Goal: Task Accomplishment & Management: Use online tool/utility

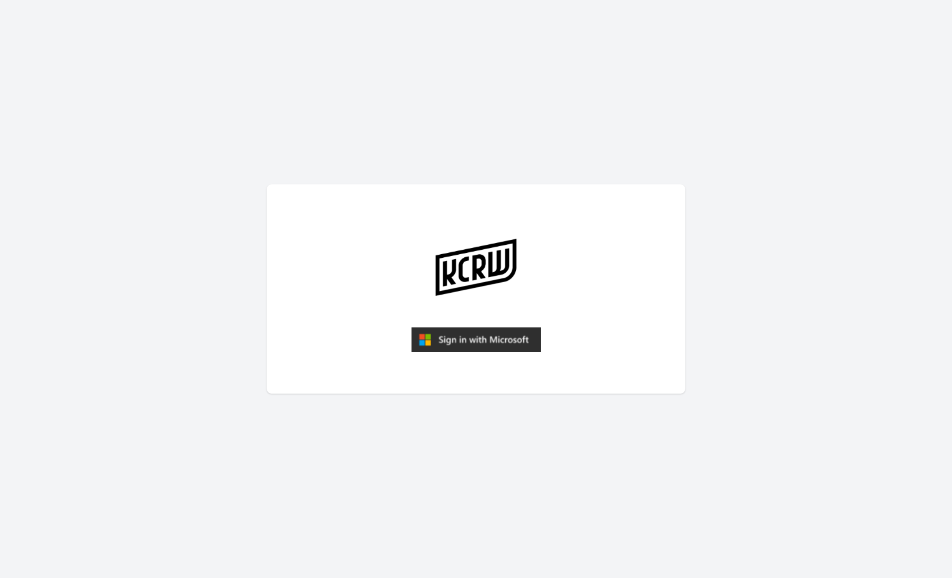
click at [479, 337] on img "submit" at bounding box center [476, 339] width 130 height 25
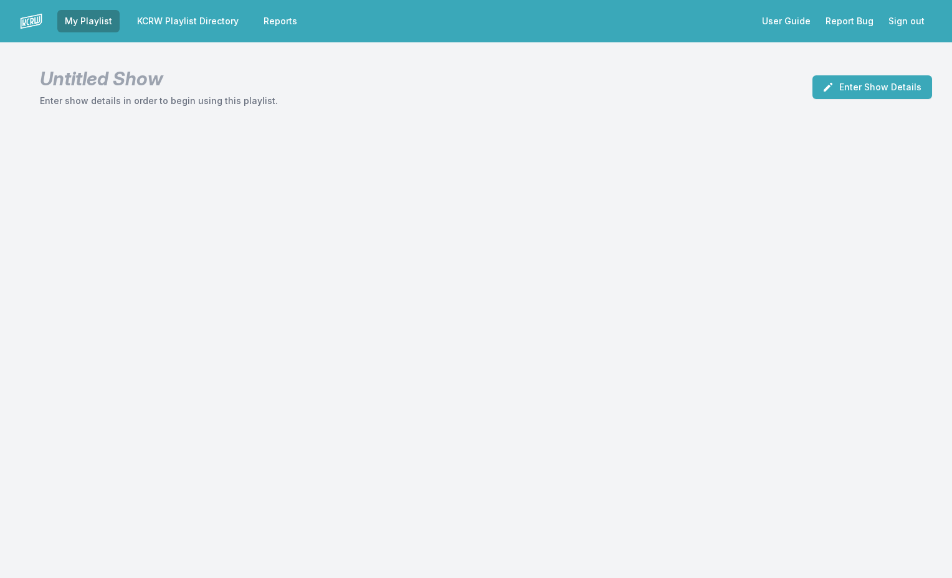
click at [186, 25] on link "KCRW Playlist Directory" at bounding box center [188, 21] width 117 height 22
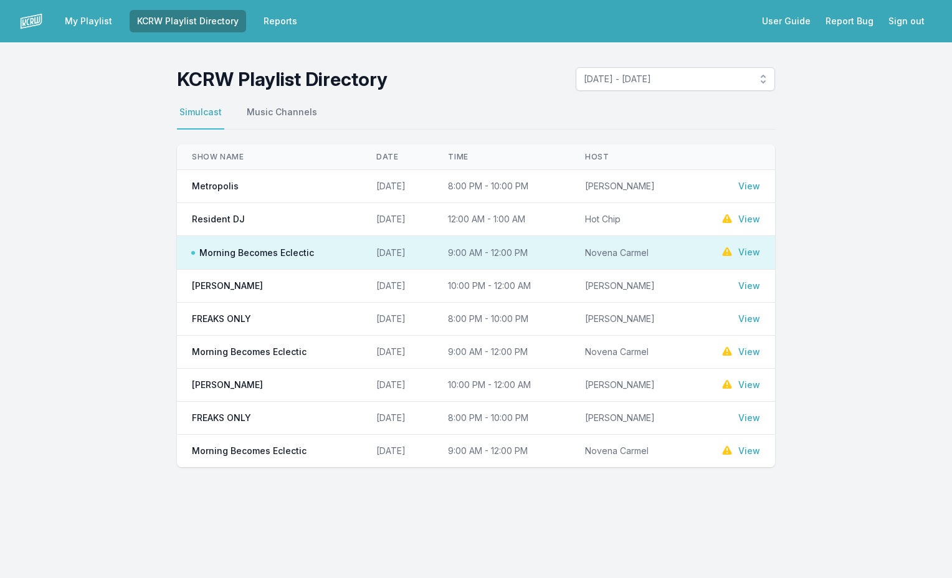
click at [755, 251] on link "View" at bounding box center [749, 252] width 22 height 12
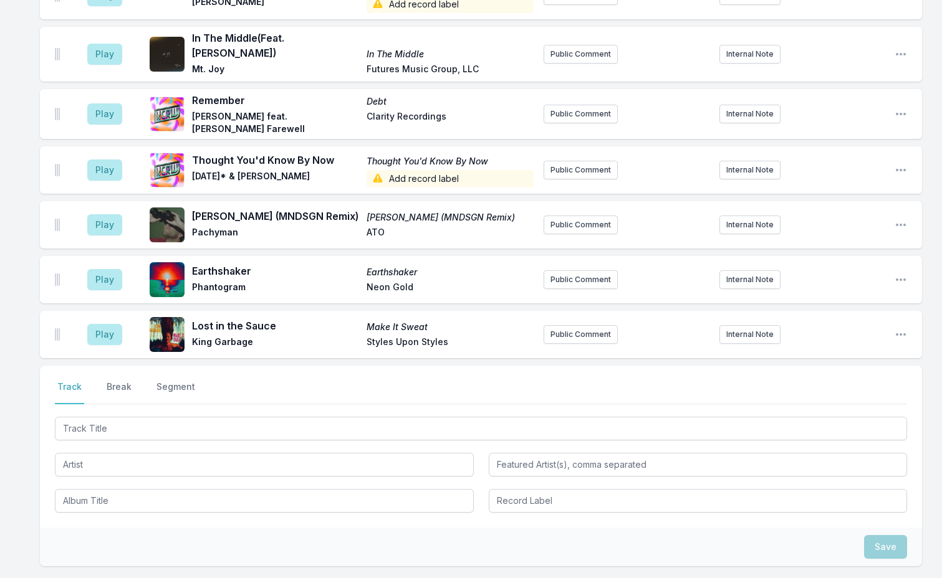
scroll to position [2726, 0]
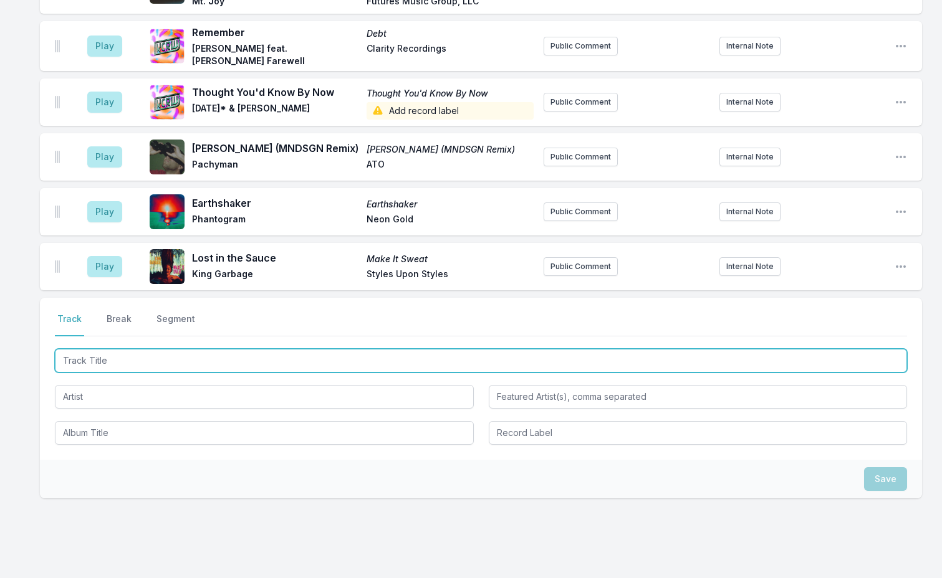
click at [115, 349] on input "Track Title" at bounding box center [481, 361] width 852 height 24
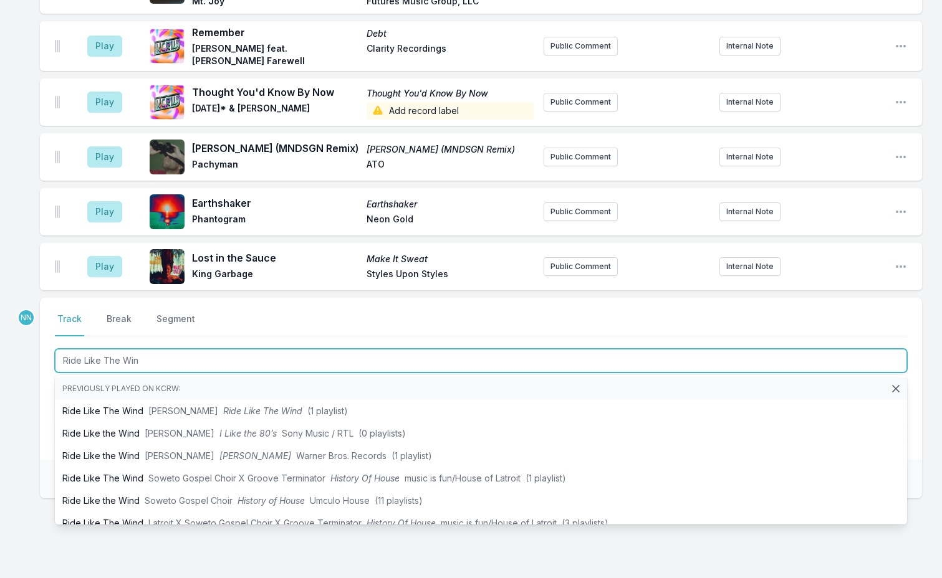
type input "Ride Like The Wind"
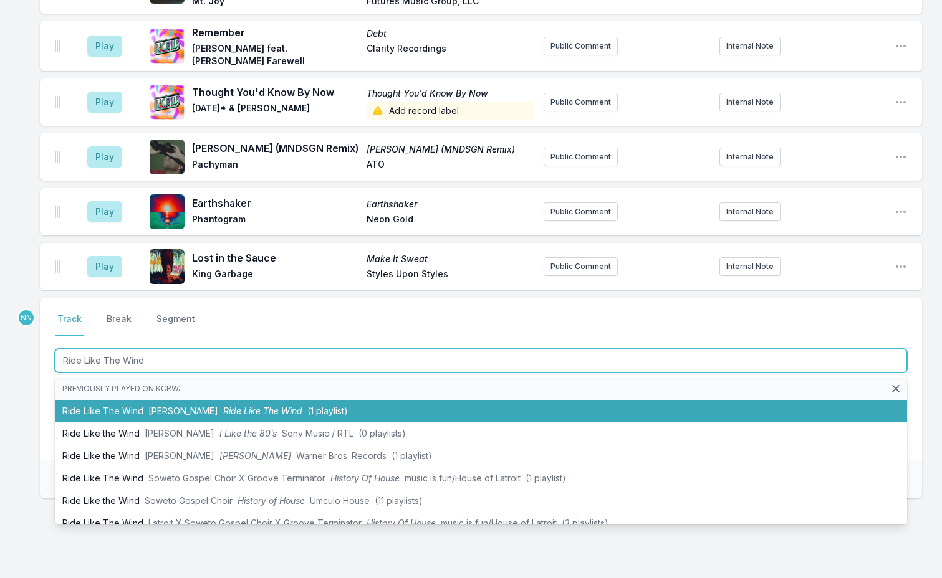
click at [84, 400] on li "Ride Like The Wind [PERSON_NAME] Ride Like The Wind (1 playlist)" at bounding box center [481, 411] width 852 height 22
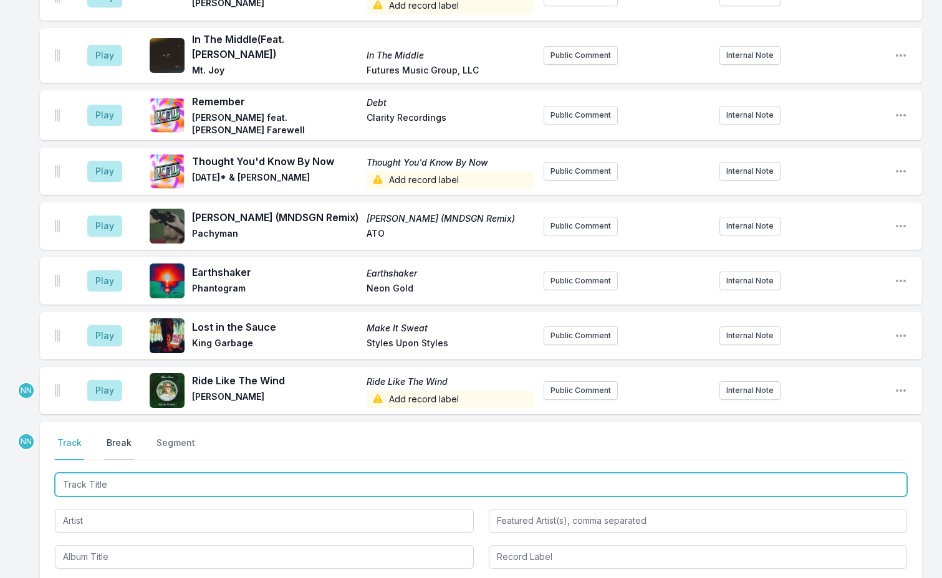
scroll to position [2781, 0]
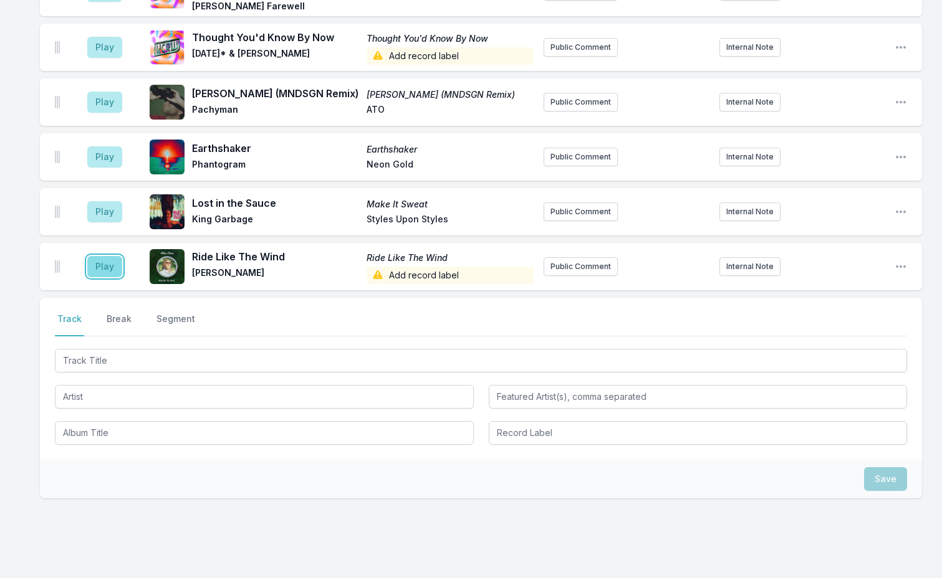
click at [103, 256] on button "Play" at bounding box center [104, 266] width 35 height 21
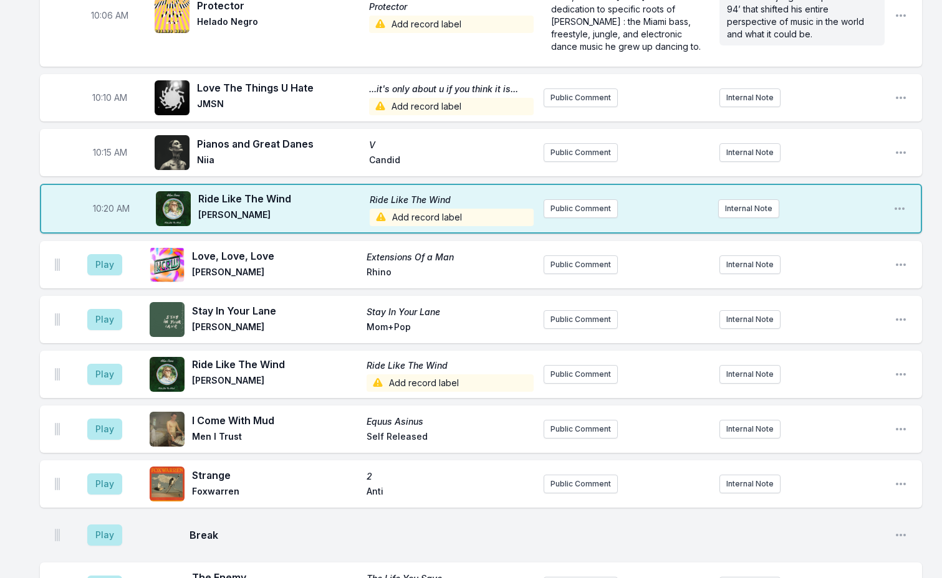
scroll to position [1098, 0]
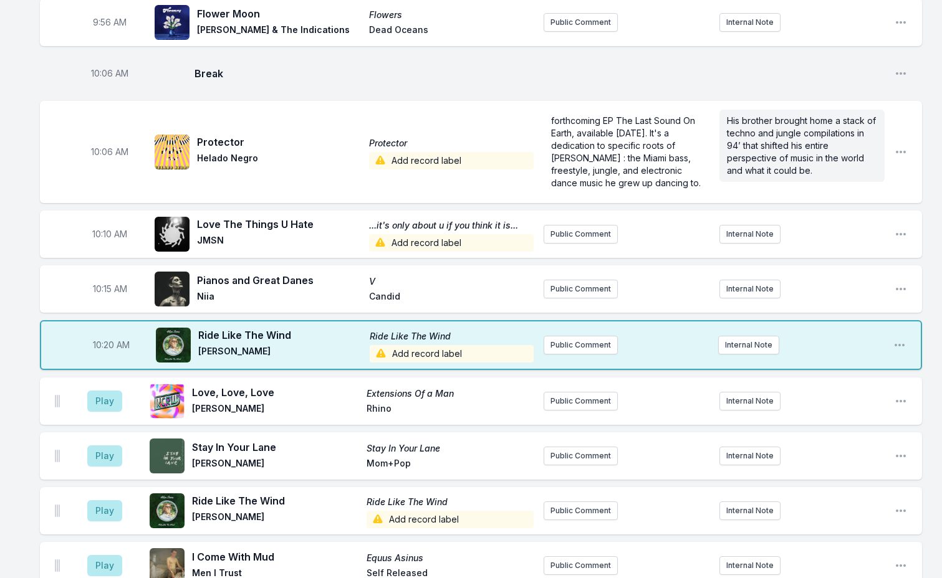
click at [408, 345] on span "Add record label" at bounding box center [452, 353] width 164 height 17
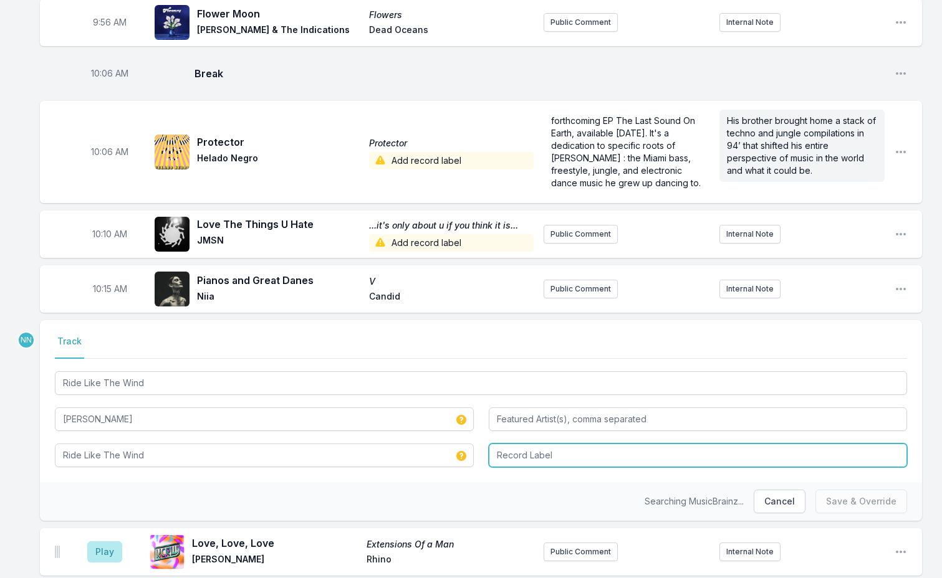
click at [505, 444] on input "Record Label" at bounding box center [698, 456] width 419 height 24
type input "ATO"
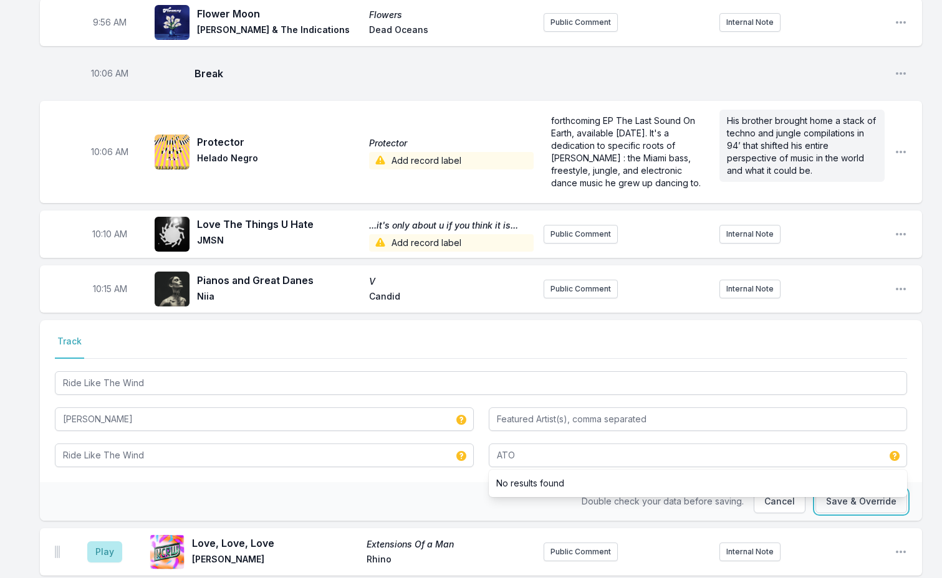
click at [841, 490] on button "Save & Override" at bounding box center [861, 502] width 92 height 24
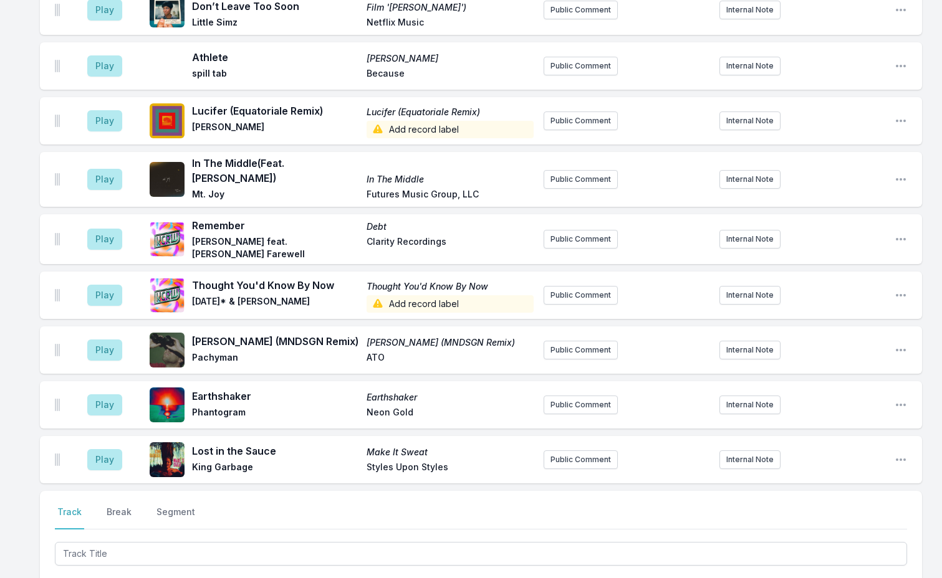
scroll to position [2718, 0]
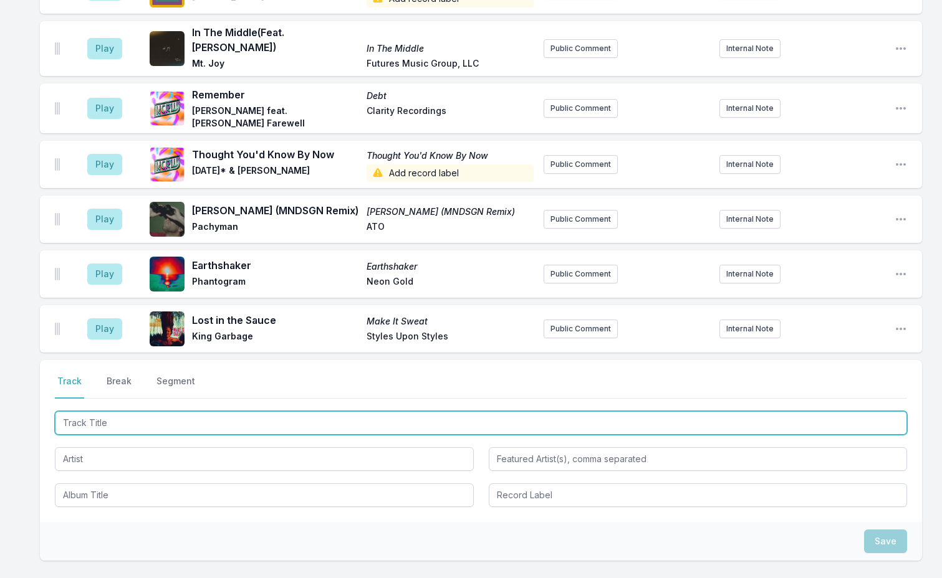
click at [159, 411] on input "Track Title" at bounding box center [481, 423] width 852 height 24
drag, startPoint x: 113, startPoint y: 381, endPoint x: 243, endPoint y: 378, distance: 129.6
click at [243, 411] on input "Love's In [PERSON_NAME] of Love" at bounding box center [481, 423] width 852 height 24
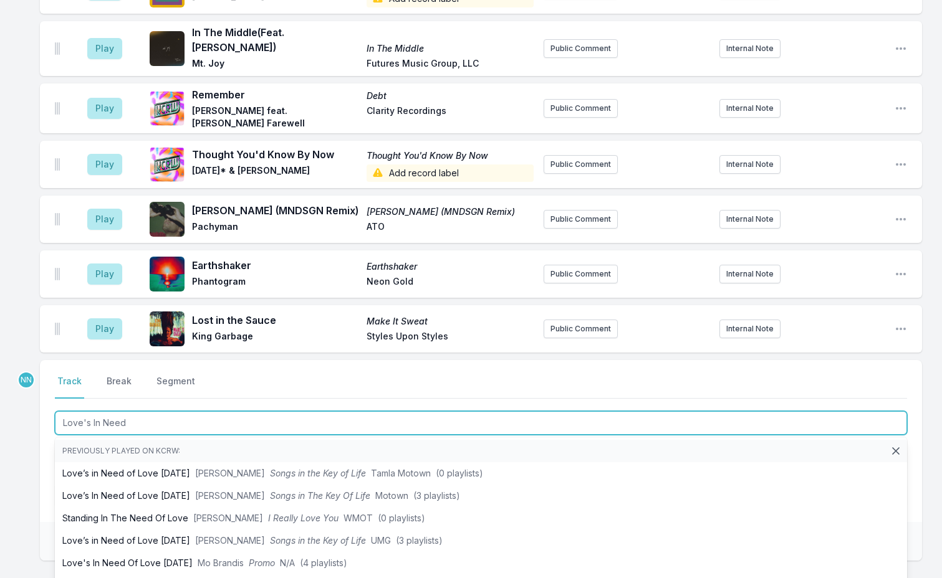
type input "Love's In Need"
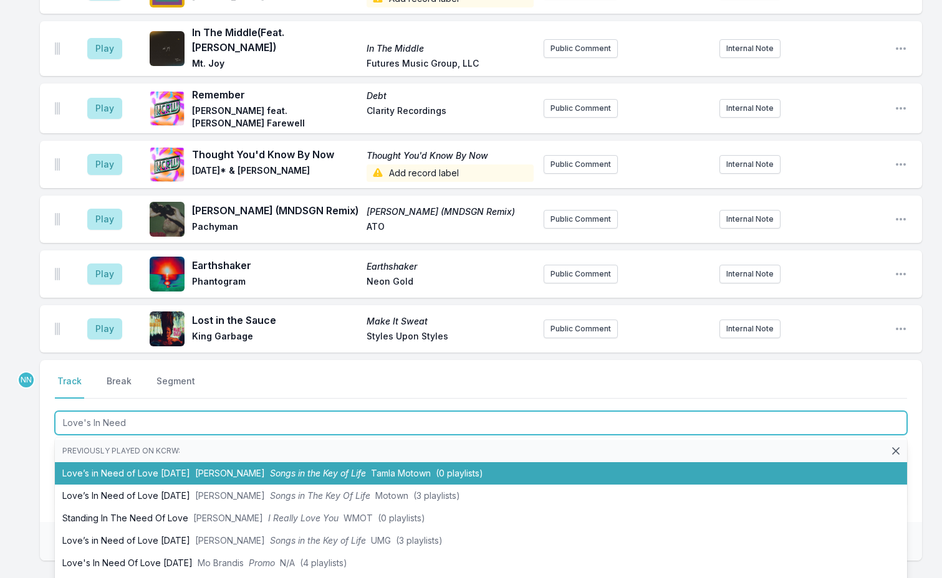
click at [226, 468] on span "[PERSON_NAME]" at bounding box center [230, 473] width 70 height 11
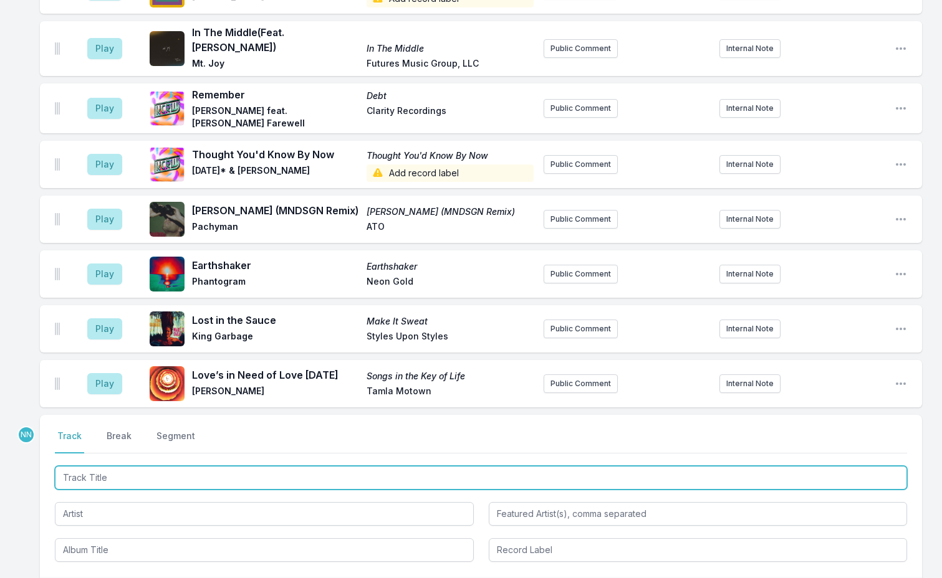
scroll to position [2773, 0]
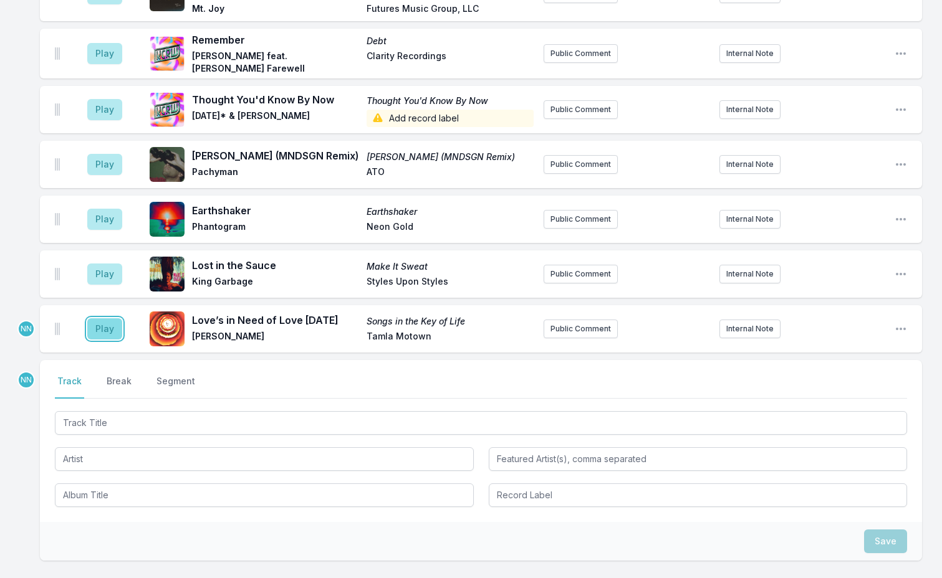
click at [110, 318] on button "Play" at bounding box center [104, 328] width 35 height 21
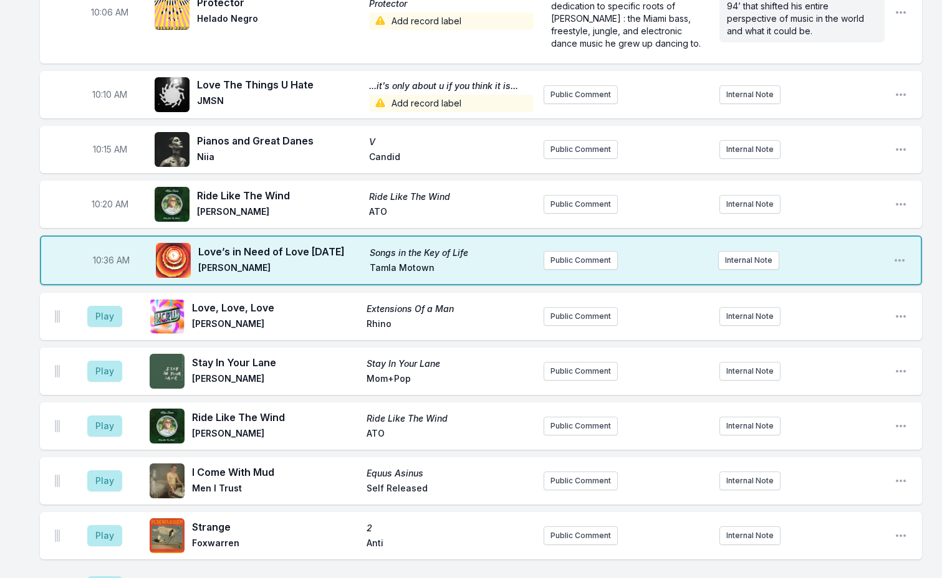
scroll to position [1215, 0]
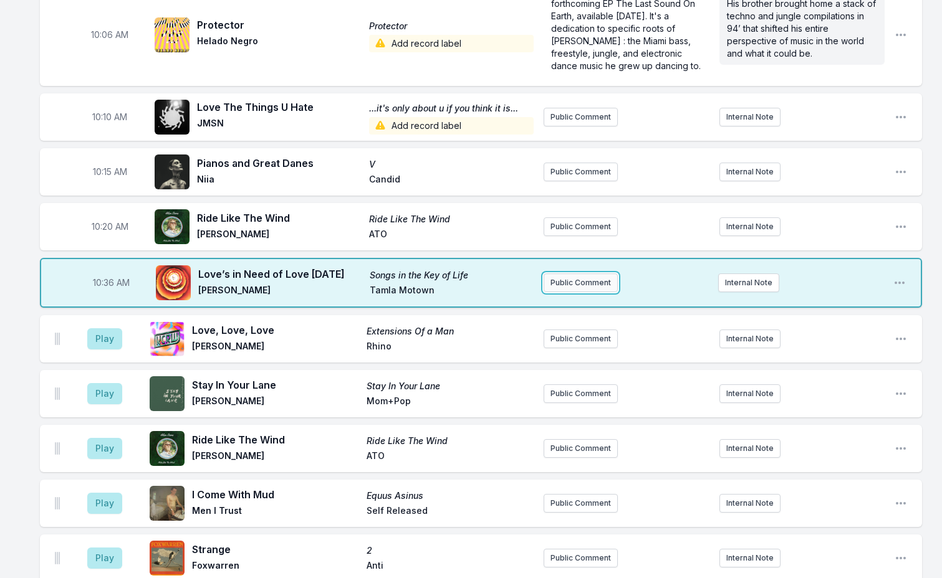
click at [605, 274] on button "Public Comment" at bounding box center [580, 283] width 74 height 19
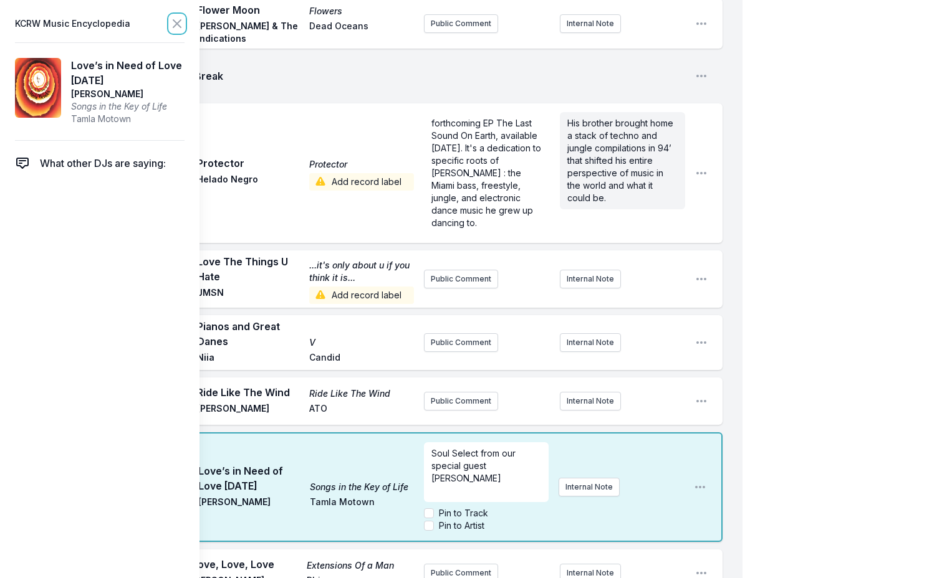
click at [178, 16] on button at bounding box center [177, 23] width 15 height 17
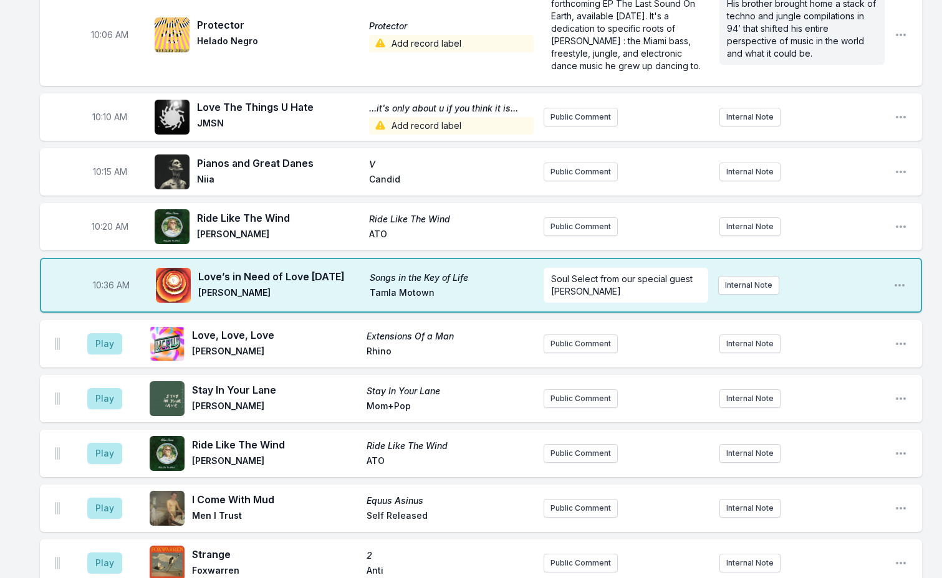
click at [34, 333] on div "Missing Data Some of your tracks are missing record label information. This inf…" at bounding box center [471, 575] width 942 height 3337
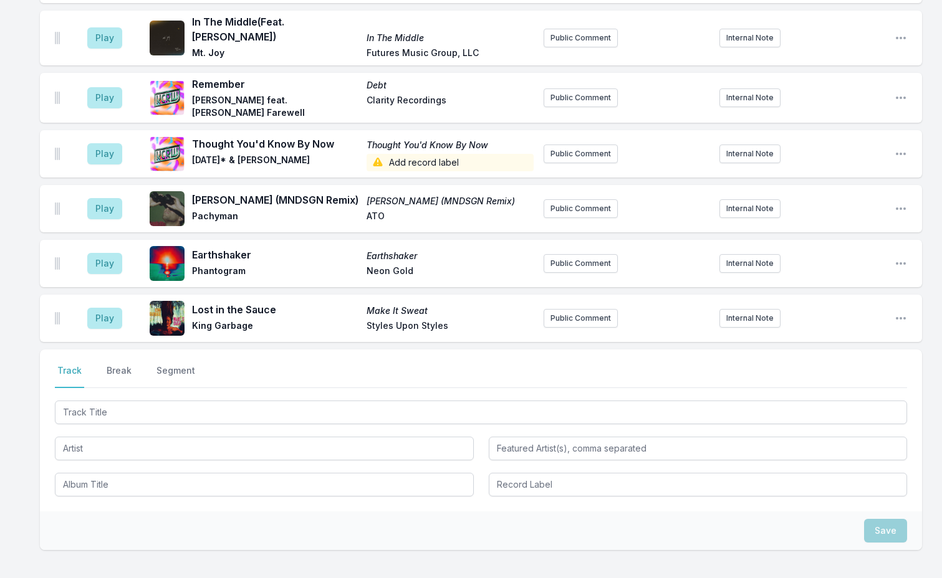
scroll to position [2841, 0]
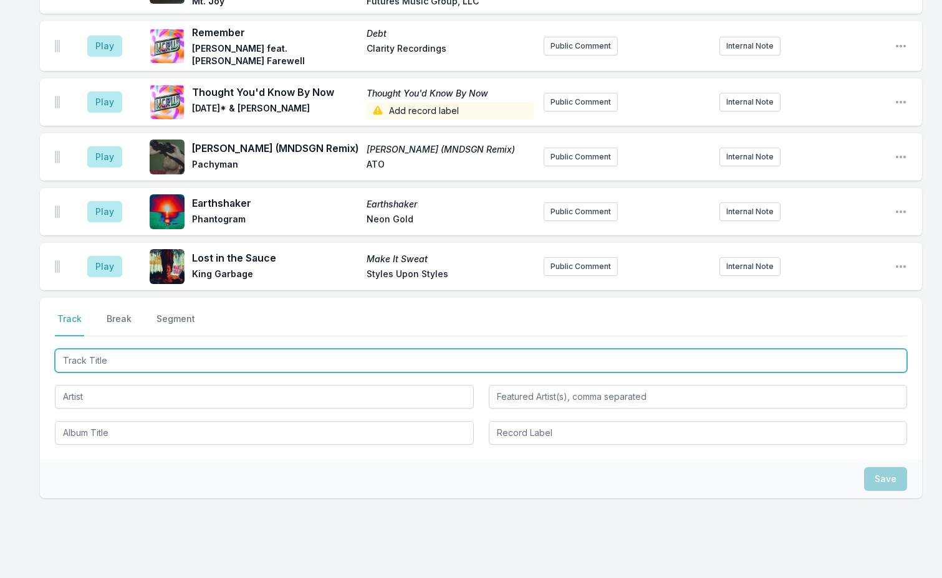
click at [144, 349] on input "Track Title" at bounding box center [481, 361] width 852 height 24
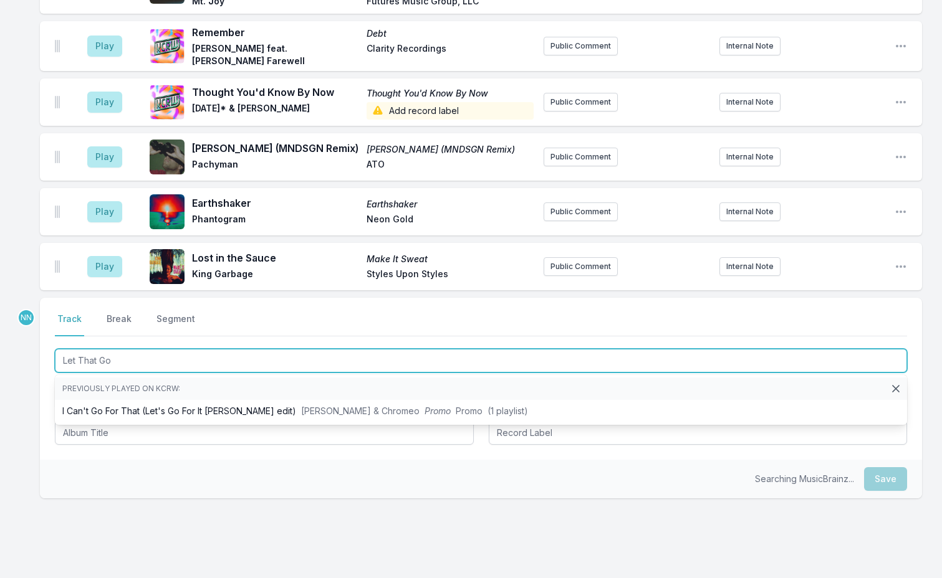
type input "Let That Go"
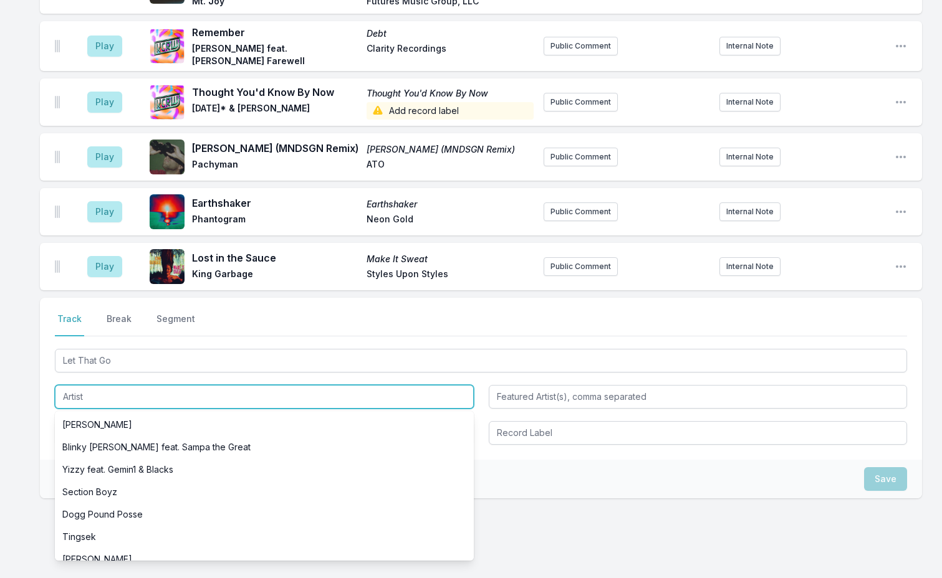
click at [77, 385] on input "Artist" at bounding box center [264, 397] width 419 height 24
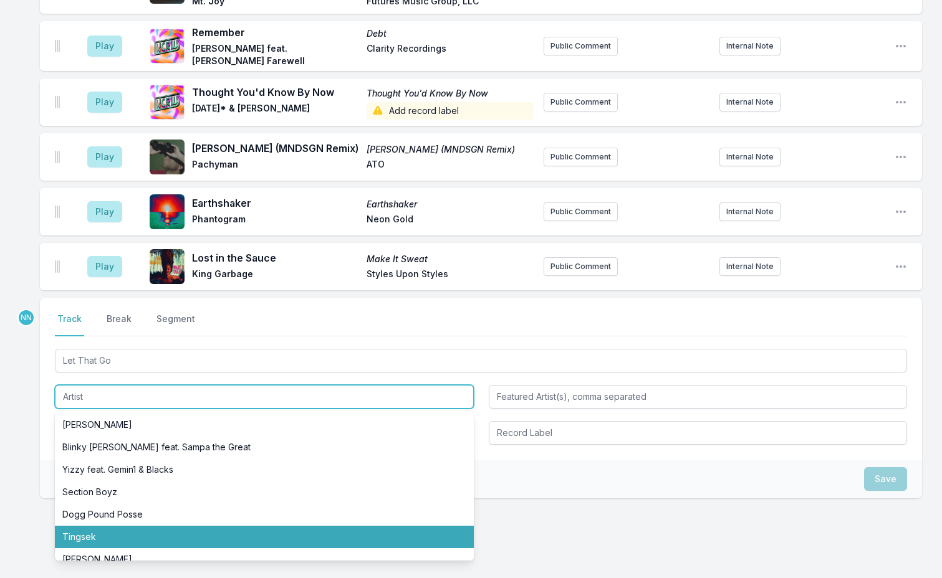
click at [72, 526] on li "Tingsek" at bounding box center [264, 537] width 419 height 22
type input "Tingsek"
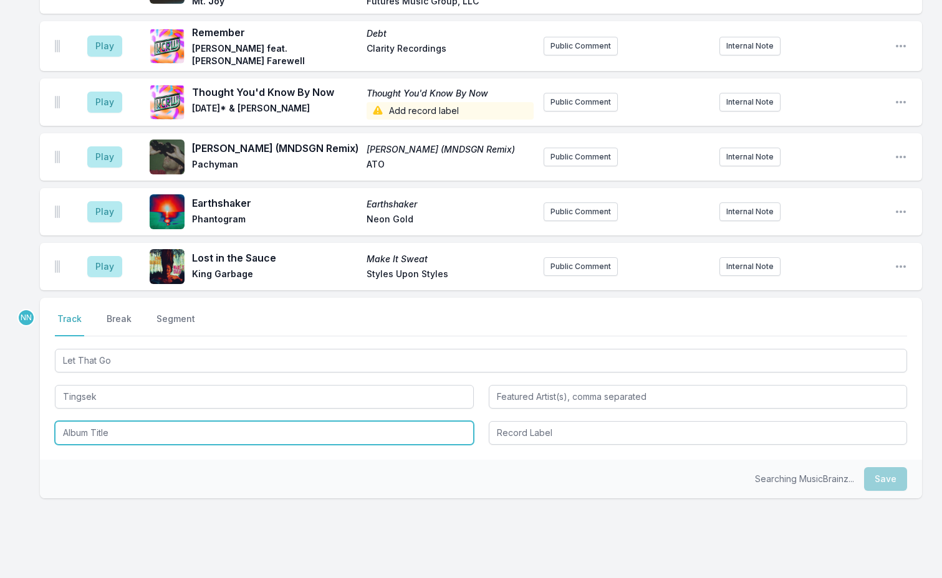
click at [92, 421] on input "Album Title" at bounding box center [264, 433] width 419 height 24
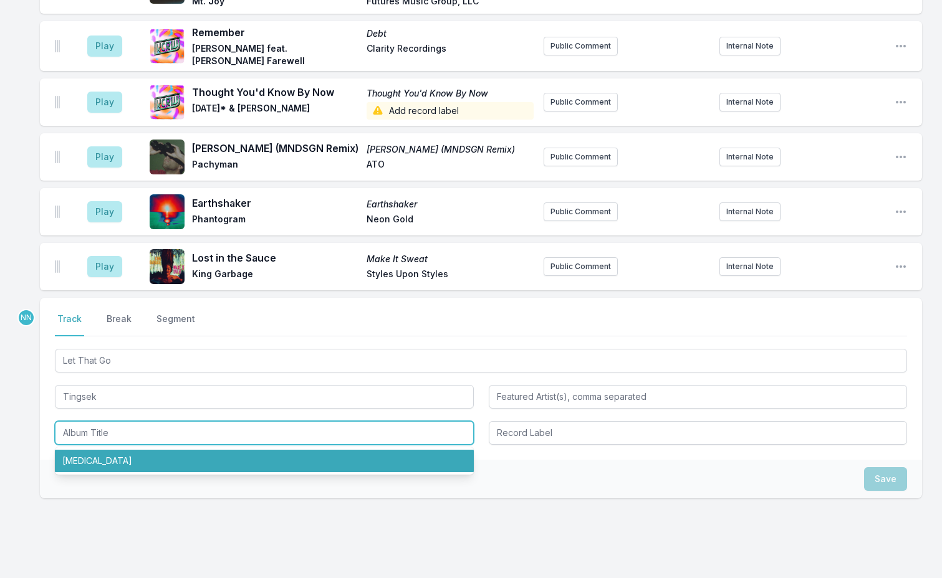
click at [90, 450] on li "[MEDICAL_DATA]" at bounding box center [264, 461] width 419 height 22
type input "[MEDICAL_DATA]"
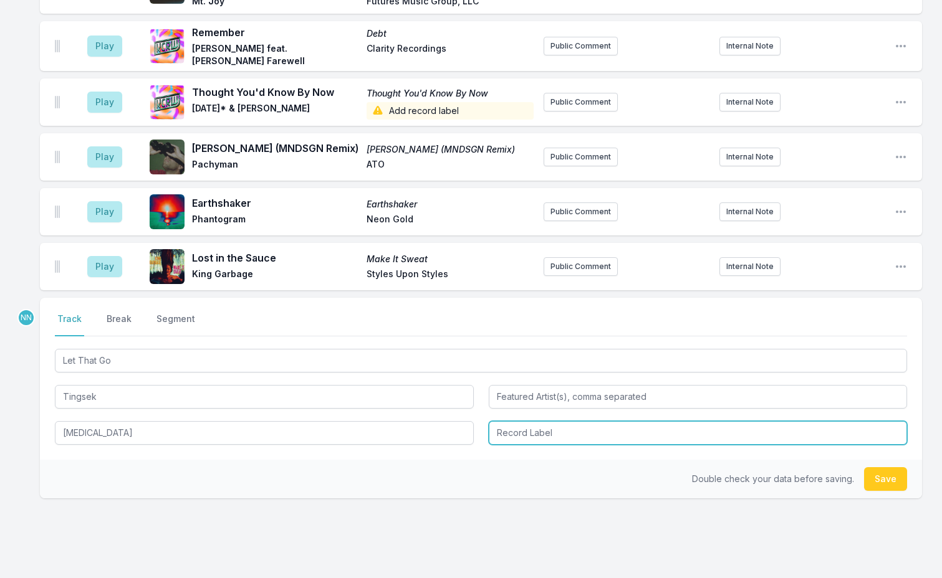
click at [510, 421] on input "Record Label" at bounding box center [698, 433] width 419 height 24
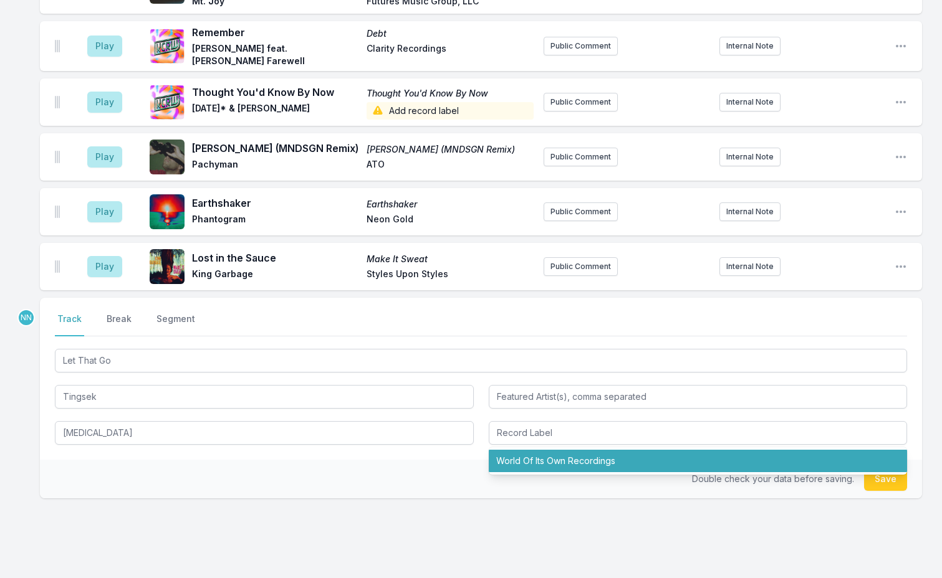
click at [523, 460] on div "Double check your data before saving. Save" at bounding box center [481, 479] width 882 height 39
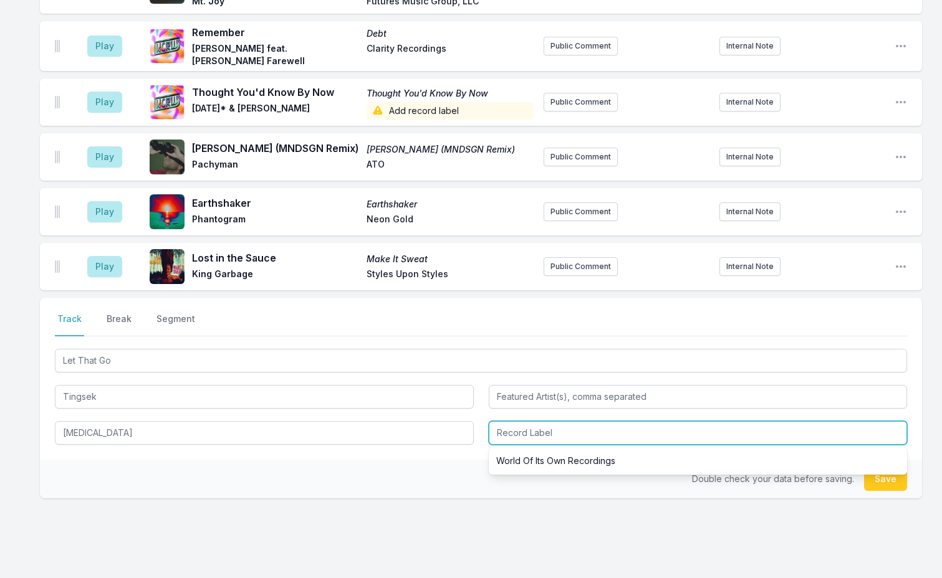
drag, startPoint x: 580, startPoint y: 390, endPoint x: 565, endPoint y: 407, distance: 22.5
click at [579, 421] on input "Record Label" at bounding box center [698, 433] width 419 height 24
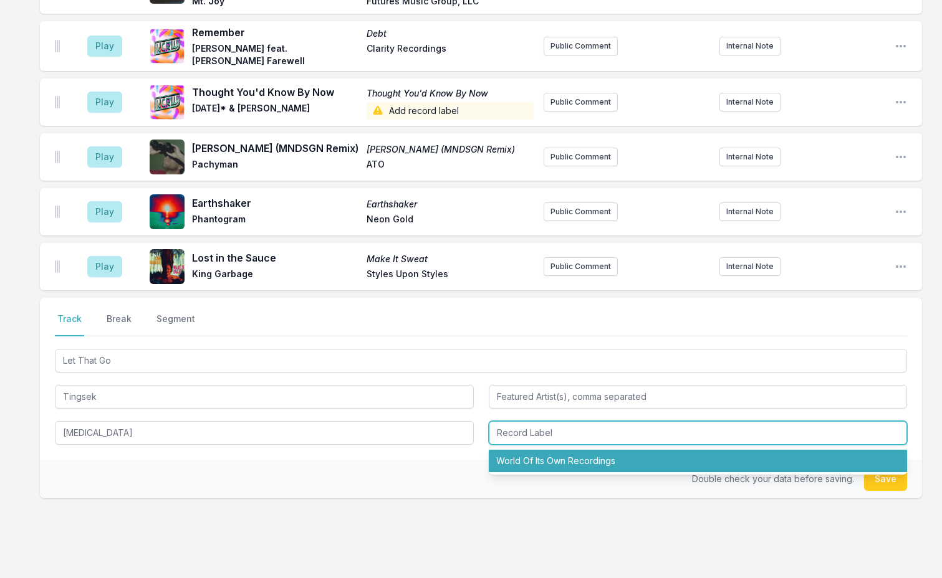
click at [559, 450] on li "World Of Its Own Recordings" at bounding box center [698, 461] width 419 height 22
type input "World Of Its Own Recordings"
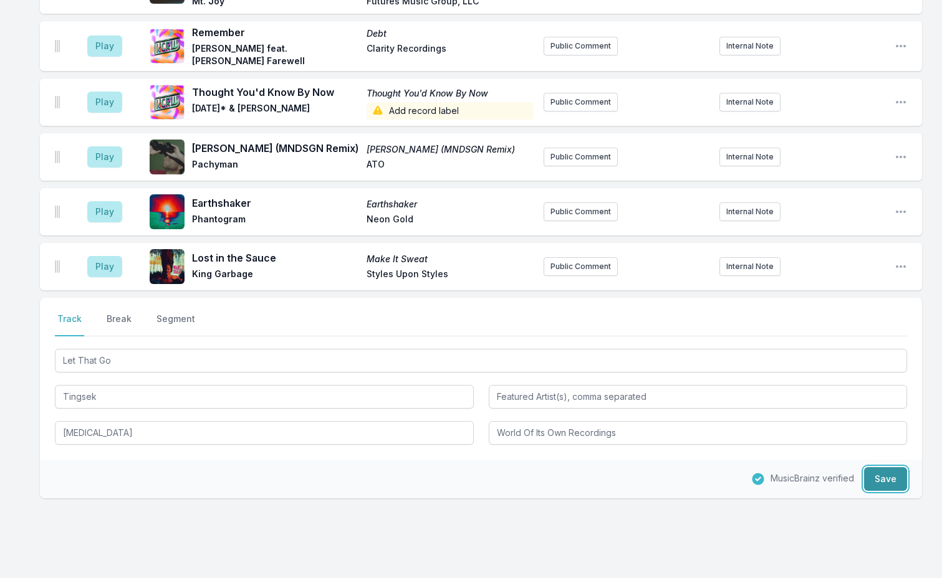
click at [885, 467] on button "Save" at bounding box center [885, 479] width 43 height 24
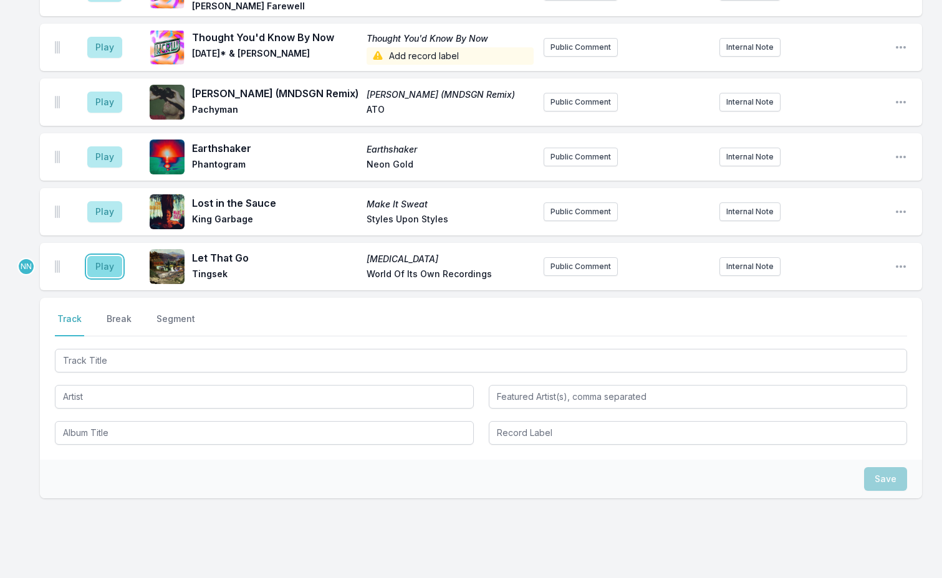
click at [105, 256] on button "Play" at bounding box center [104, 266] width 35 height 21
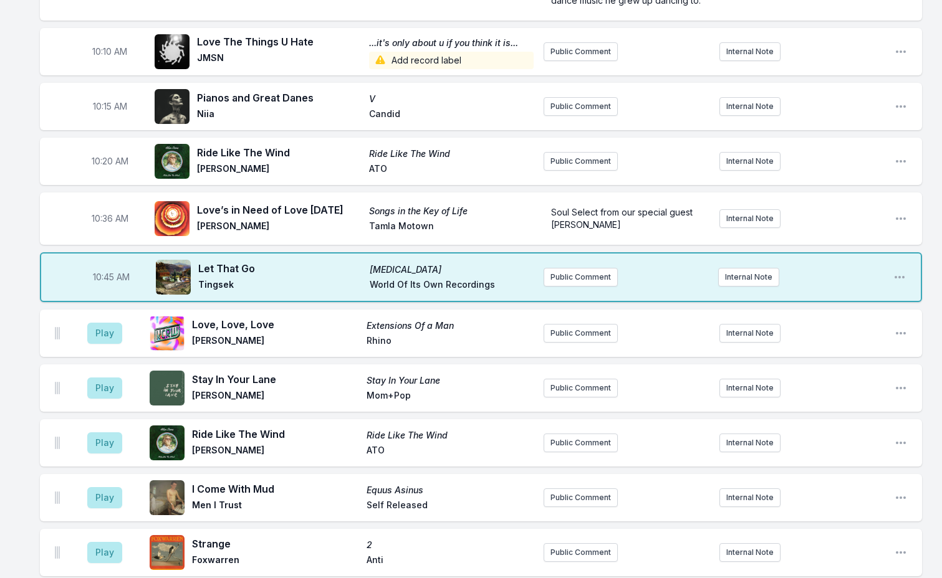
scroll to position [1275, 0]
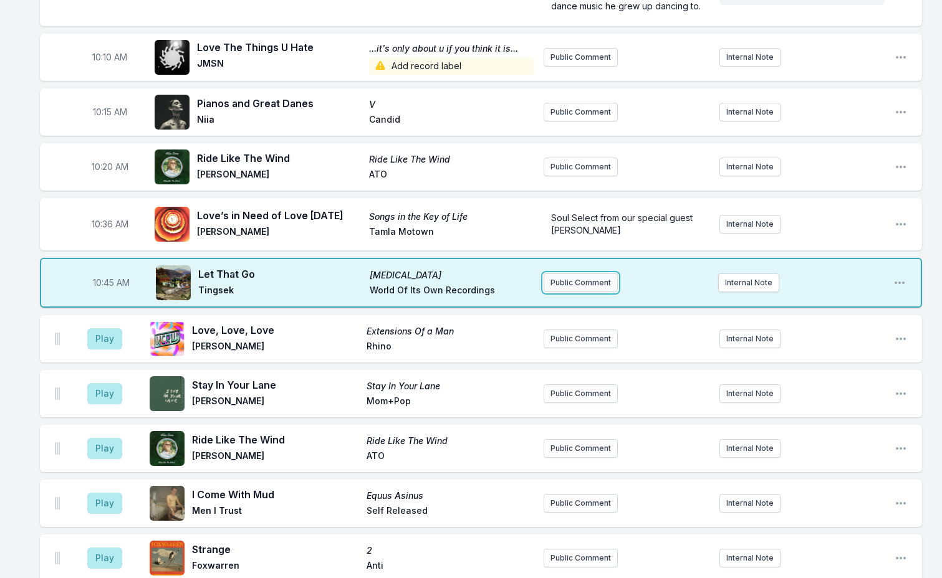
click at [566, 274] on button "Public Comment" at bounding box center [580, 283] width 74 height 19
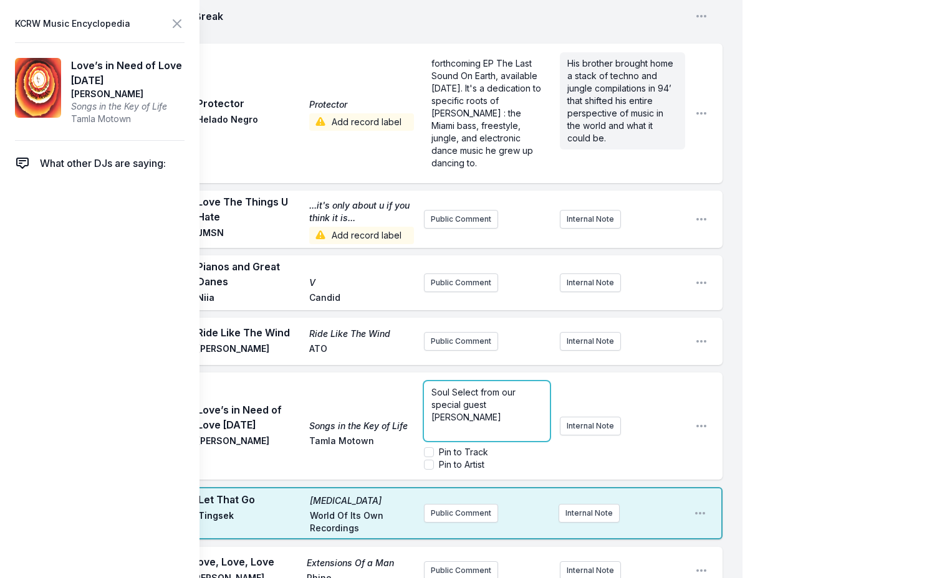
click at [456, 387] on span "Soul Select from our special guest [PERSON_NAME]" at bounding box center [474, 405] width 87 height 36
copy span "Soul Select from our special guest [PERSON_NAME]"
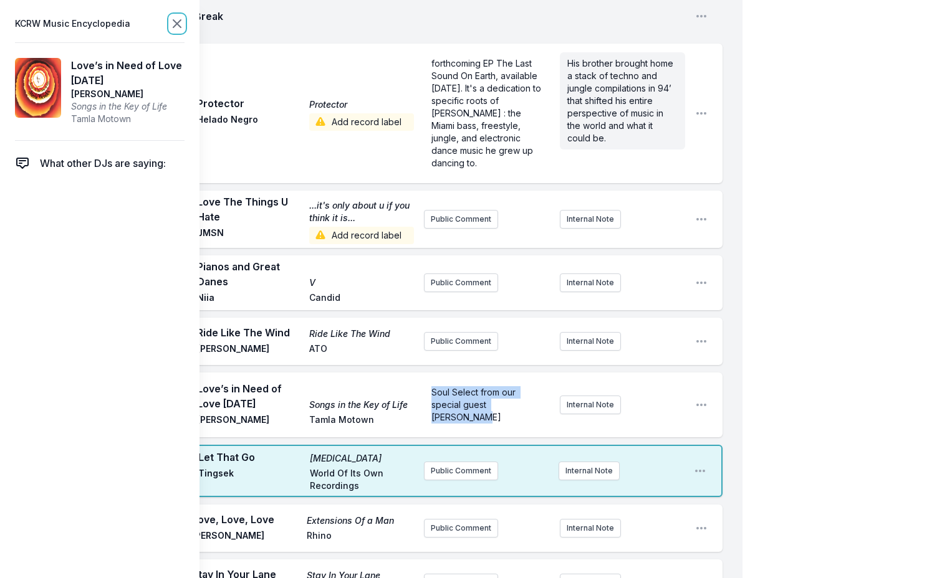
click at [174, 24] on icon at bounding box center [177, 23] width 15 height 15
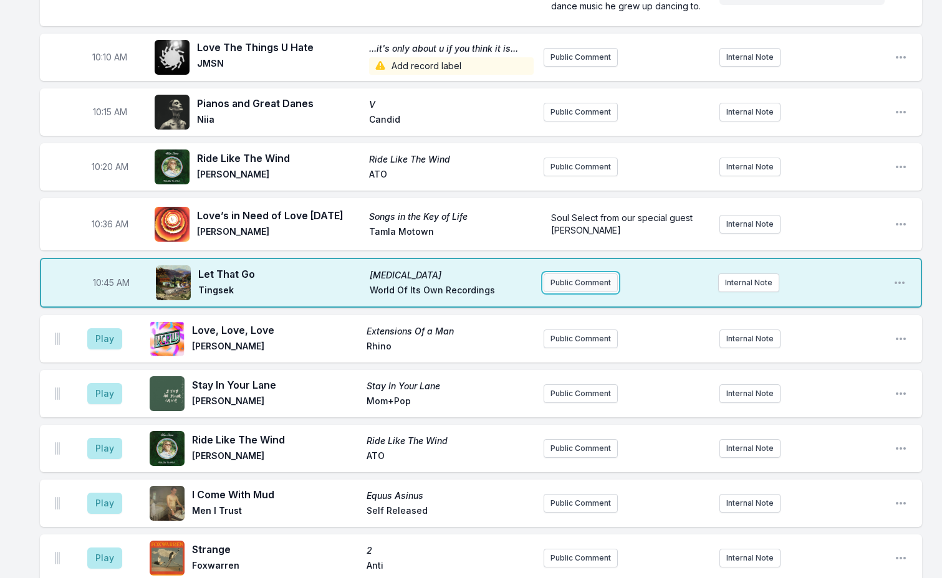
click at [563, 274] on button "Public Comment" at bounding box center [580, 283] width 74 height 19
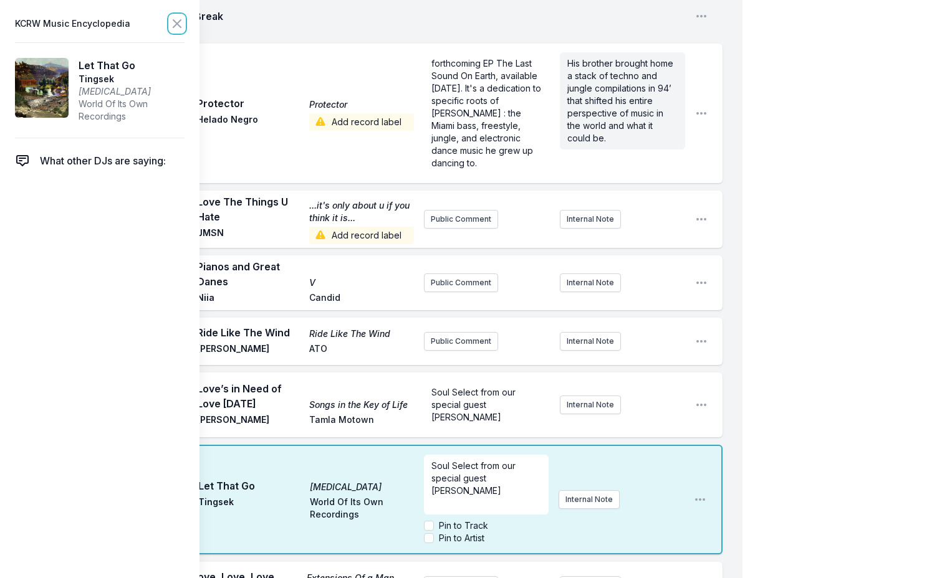
click at [180, 18] on icon at bounding box center [177, 23] width 15 height 15
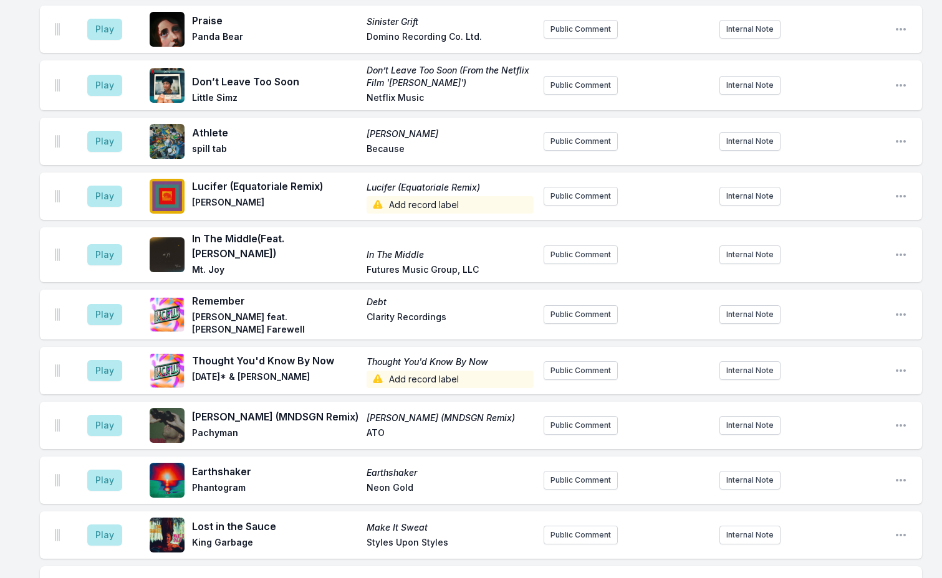
scroll to position [2771, 0]
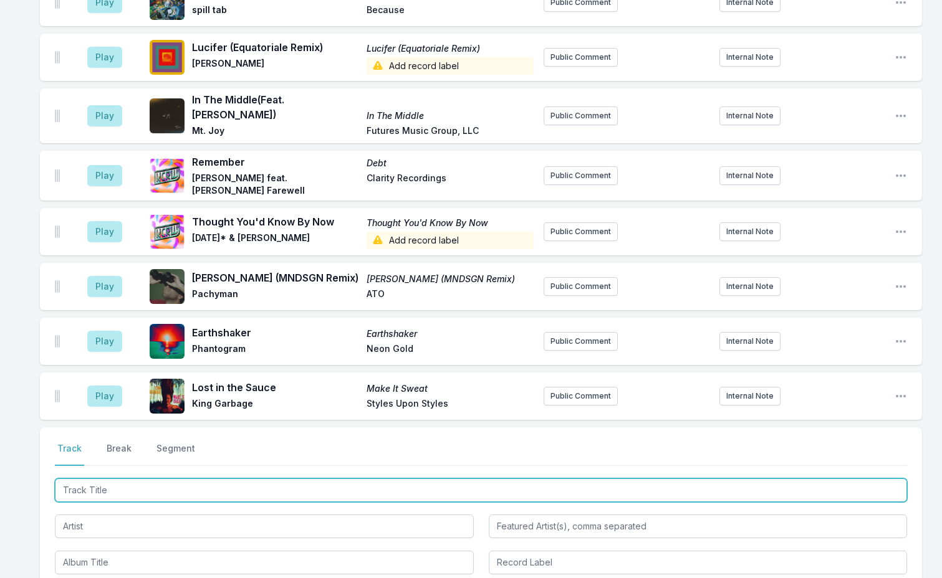
click at [122, 479] on input "Track Title" at bounding box center [481, 491] width 852 height 24
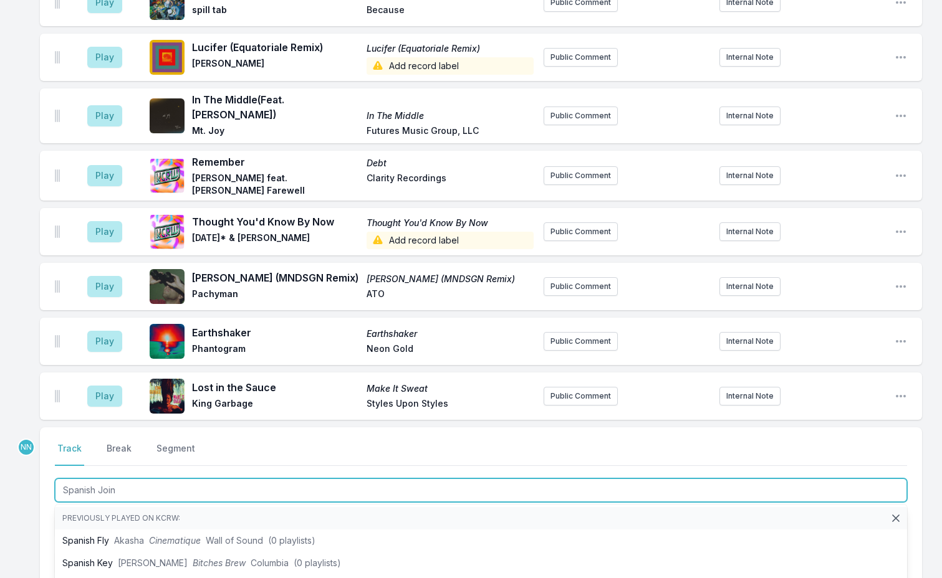
type input "Spanish Joint"
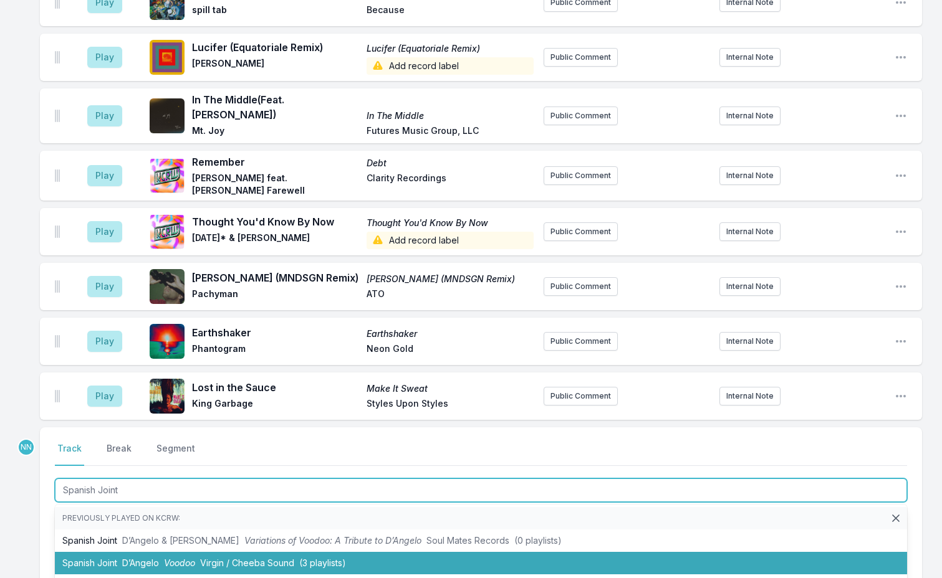
click at [161, 552] on li "Spanish Joint D’Angelo Voodoo Virgin / Cheeba Sound (3 playlists)" at bounding box center [481, 563] width 852 height 22
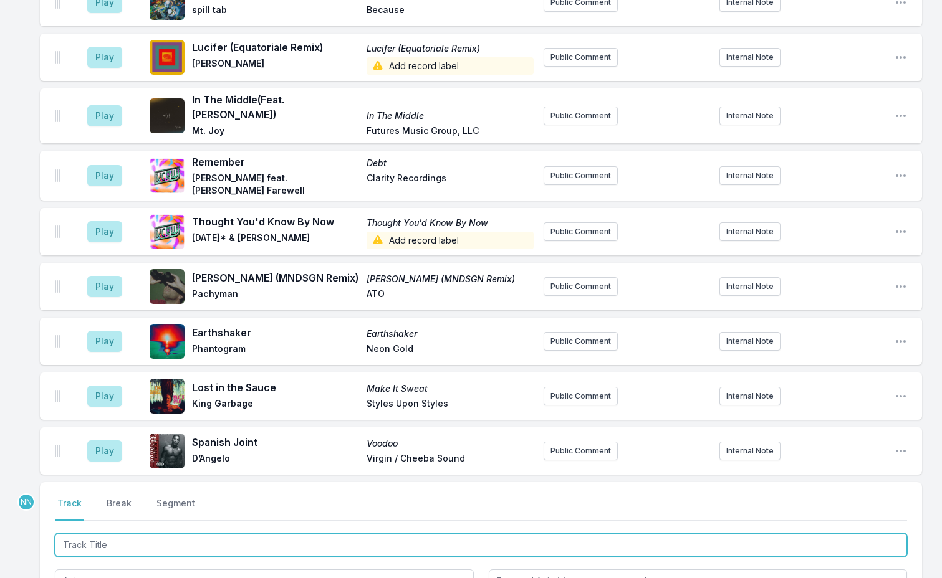
scroll to position [2826, 0]
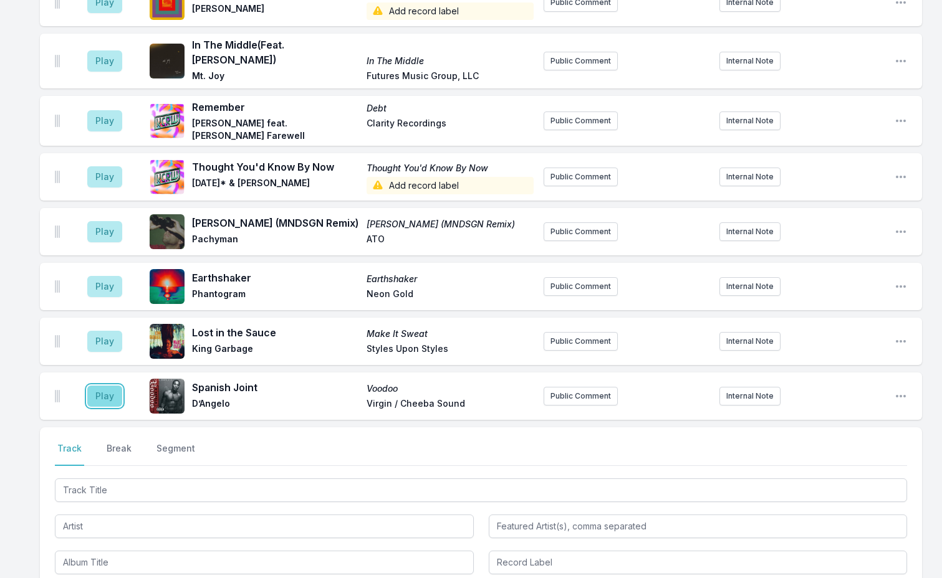
click at [108, 386] on button "Play" at bounding box center [104, 396] width 35 height 21
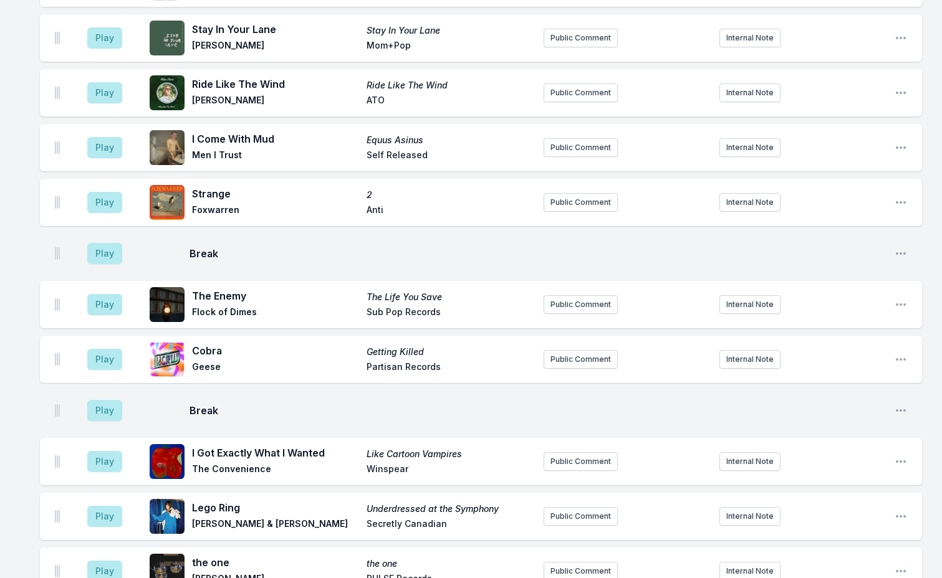
scroll to position [1455, 0]
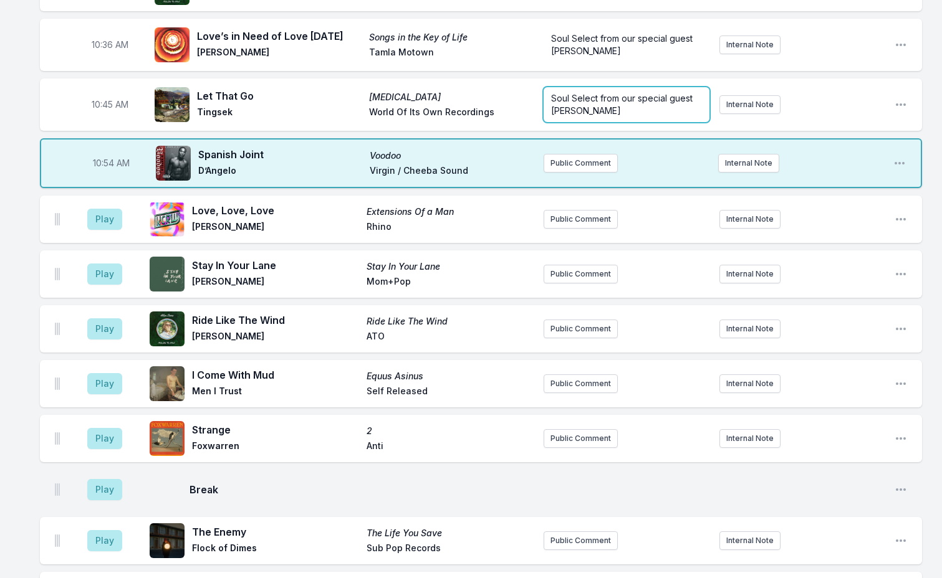
click at [592, 92] on p "Soul Select from our special guest [PERSON_NAME]" at bounding box center [626, 104] width 150 height 25
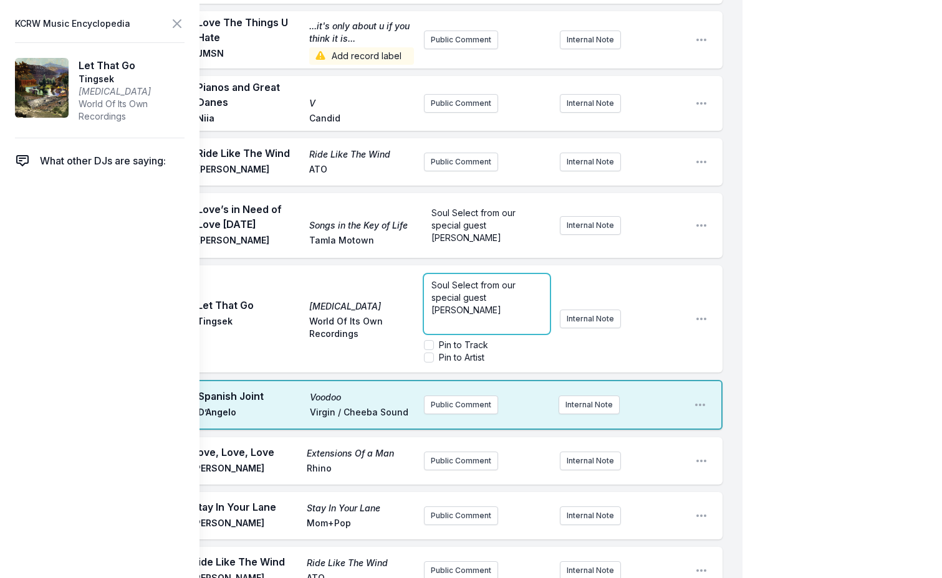
click at [453, 280] on span "Soul Select from our special guest [PERSON_NAME]" at bounding box center [474, 298] width 87 height 36
copy span "Soul Select from our special guest [PERSON_NAME]"
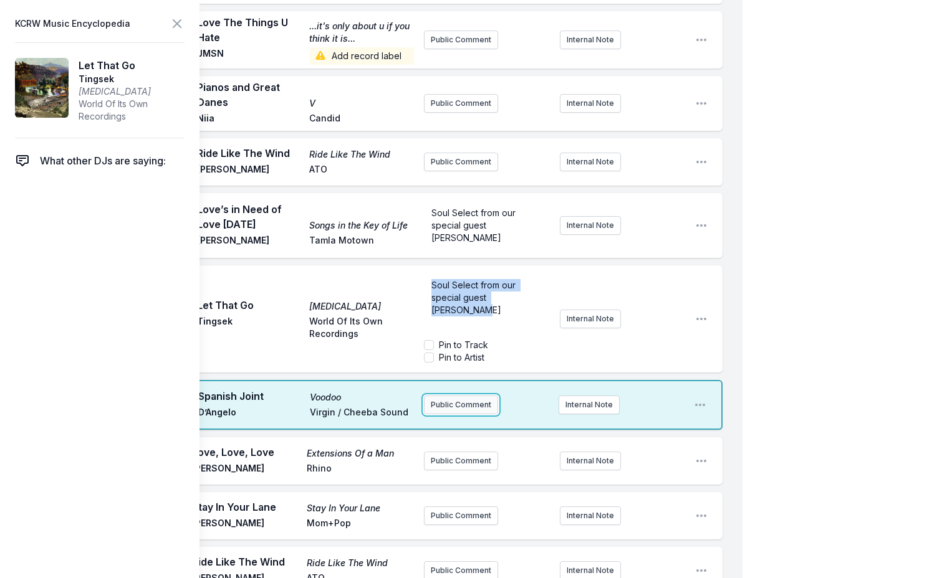
click at [455, 340] on div "Missing Data Some of your tracks are missing record label information. This inf…" at bounding box center [371, 574] width 742 height 3813
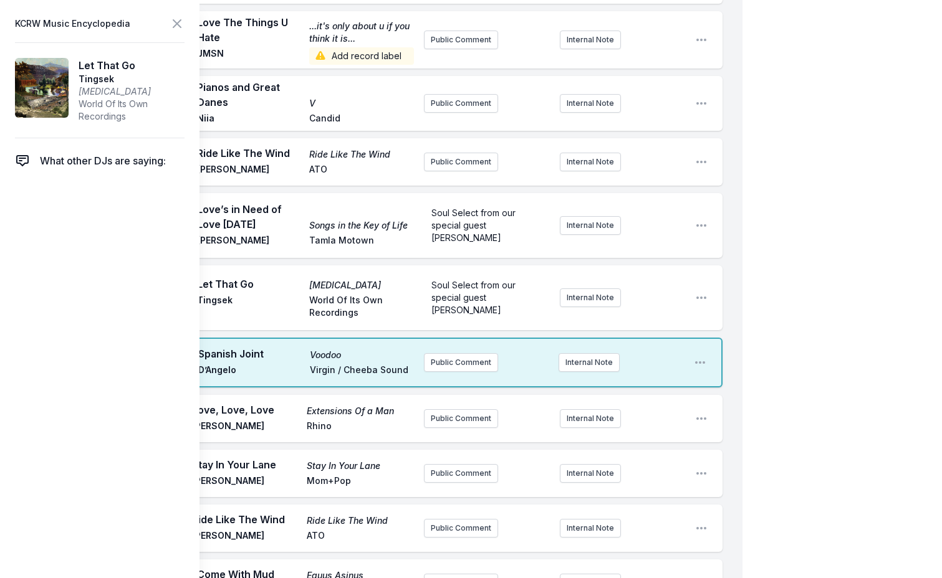
click at [452, 338] on div "10:54 AM Spanish Joint Voodoo D’Angelo Virgin / Cheeba Sound Public Comment Int…" at bounding box center [381, 363] width 682 height 50
click at [451, 353] on button "Public Comment" at bounding box center [461, 362] width 74 height 19
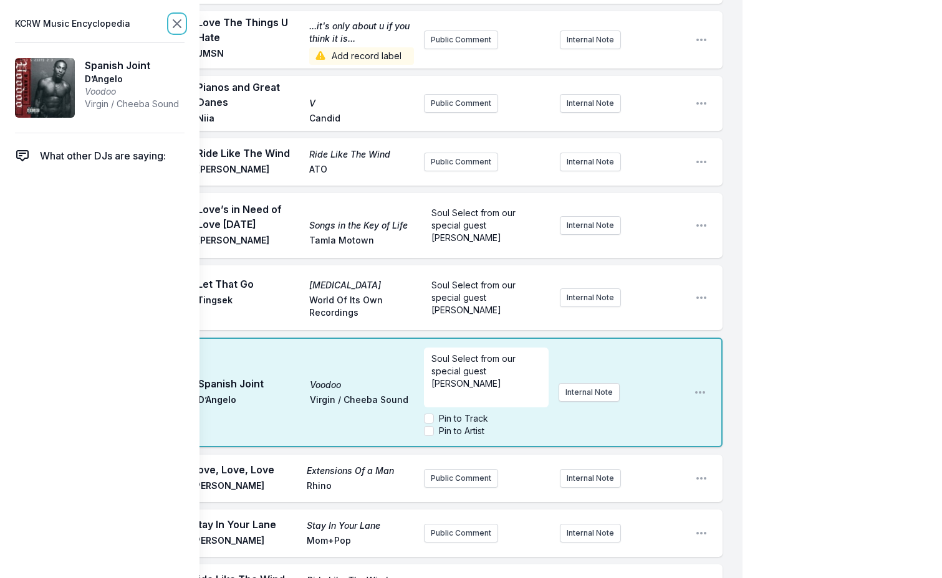
click at [176, 26] on icon at bounding box center [177, 23] width 15 height 15
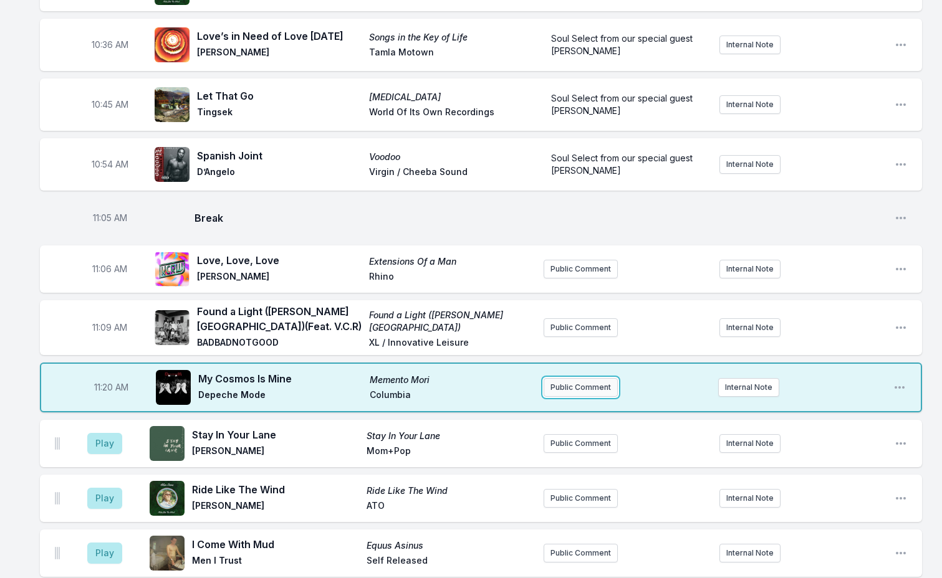
click at [553, 378] on button "Public Comment" at bounding box center [580, 387] width 74 height 19
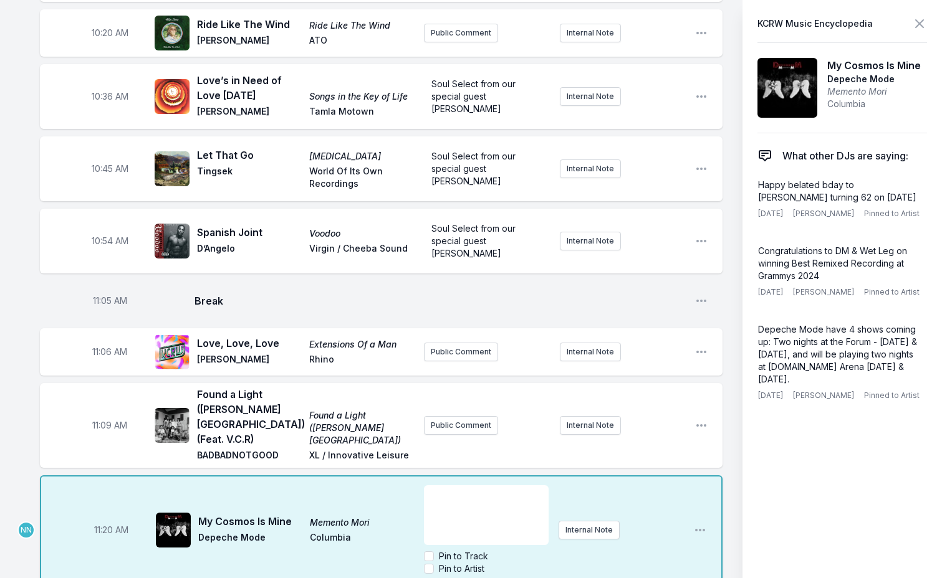
scroll to position [1642, 0]
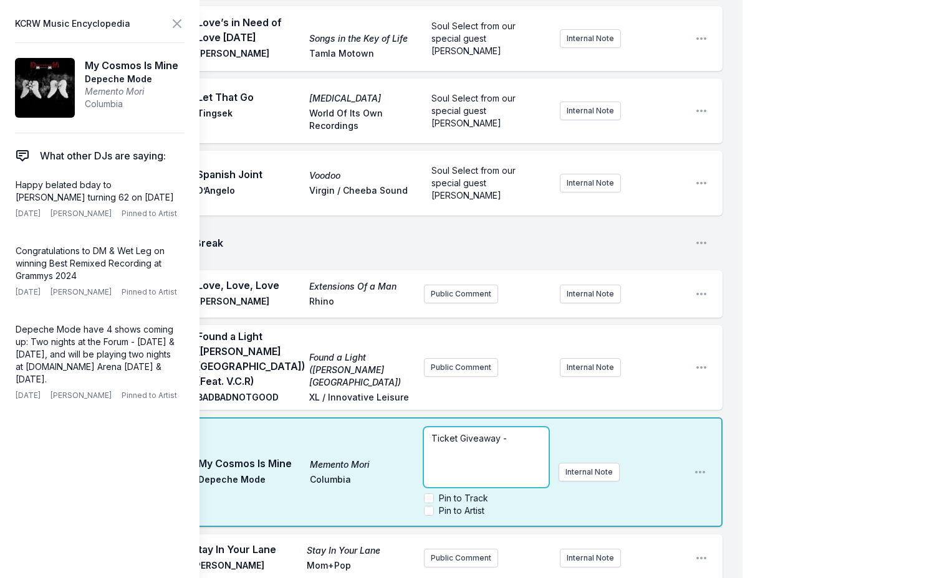
click at [516, 432] on p "Ticket Giveaway -" at bounding box center [486, 438] width 110 height 12
click at [454, 433] on span "Ticket Giveaway - Giving away tickets to the concert film Depeche Mode M" at bounding box center [484, 457] width 106 height 48
click at [459, 433] on span "Ticket Giveaway - Giving away tickets to the concert film Depeche Mode M" at bounding box center [484, 457] width 106 height 48
click at [176, 22] on icon at bounding box center [177, 23] width 15 height 15
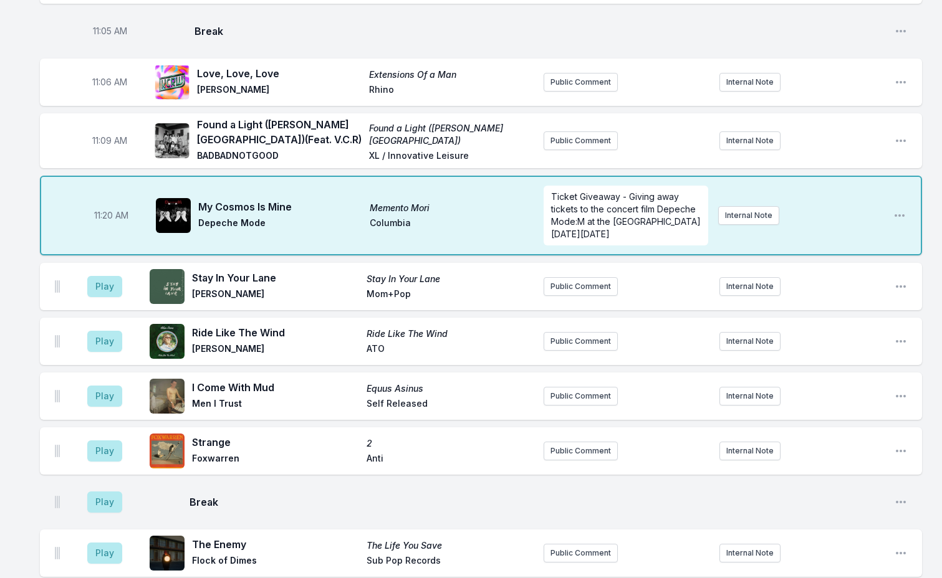
scroll to position [0, 0]
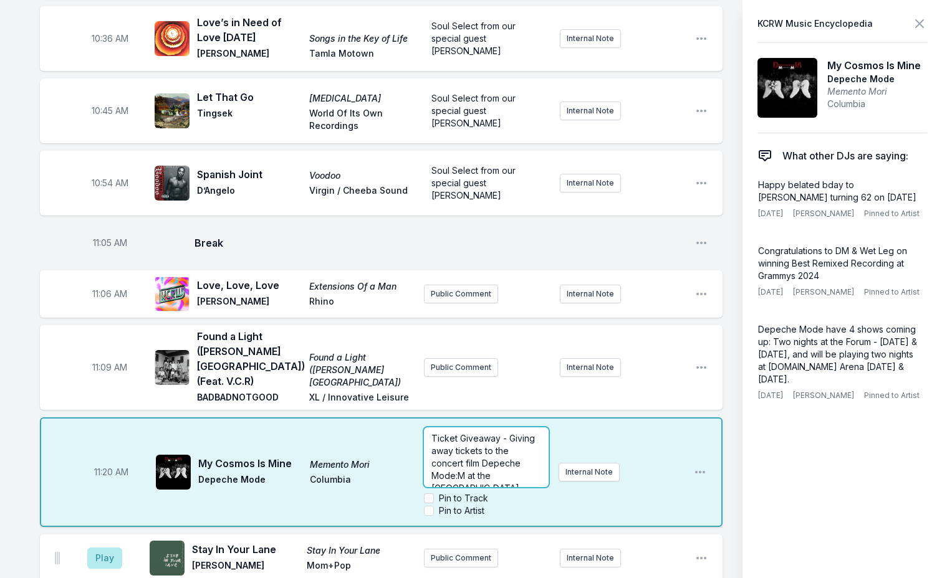
drag, startPoint x: 619, startPoint y: 171, endPoint x: 437, endPoint y: 171, distance: 182.0
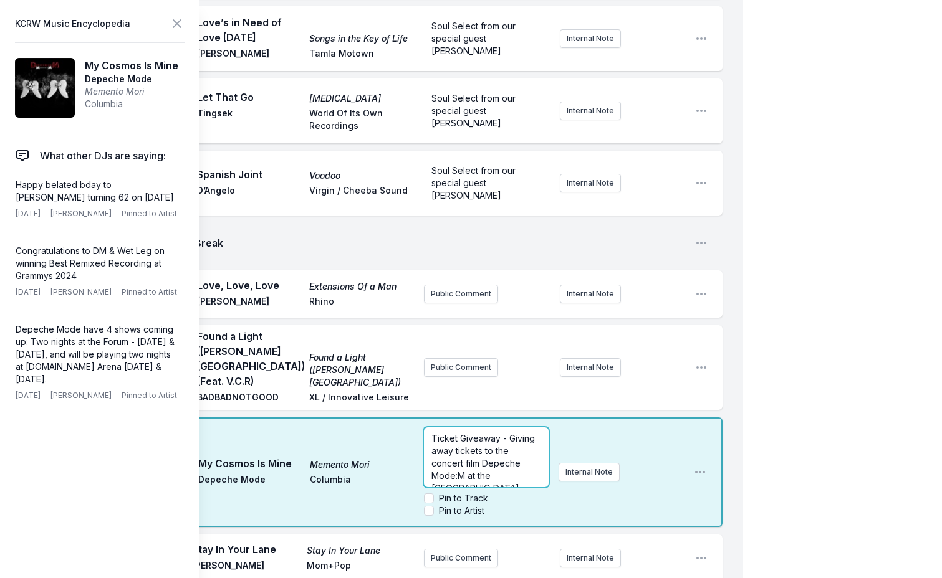
scroll to position [1640, 0]
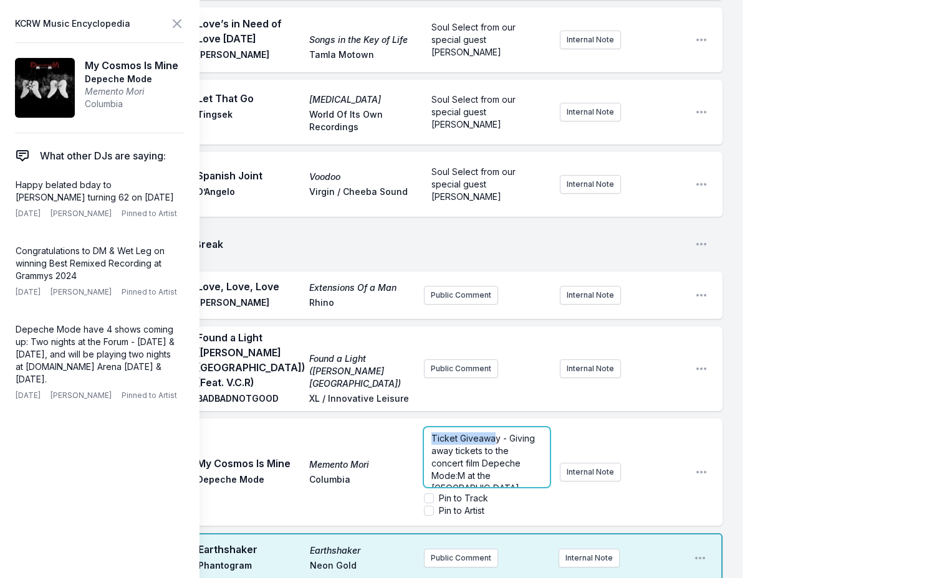
drag, startPoint x: 497, startPoint y: 315, endPoint x: 361, endPoint y: 318, distance: 135.9
click at [363, 419] on div "11:20 AM My Cosmos Is Mine Memento Mori Depeche Mode Columbia Ticket Giveaway -…" at bounding box center [381, 472] width 682 height 107
click at [523, 395] on p "﻿ Ticket Giveawa - Giving away tickets [URL][DOMAIN_NAME] to the concert film D…" at bounding box center [486, 438] width 110 height 87
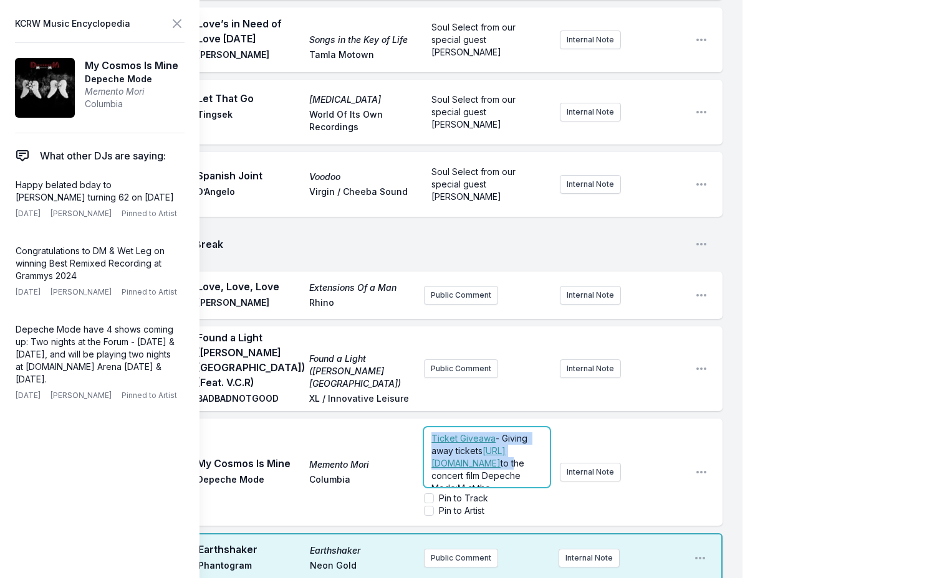
drag, startPoint x: 530, startPoint y: 338, endPoint x: 394, endPoint y: 301, distance: 140.3
click at [394, 419] on div "11:20 AM My Cosmos Is Mine Memento Mori Depeche Mode Columbia ﻿ Ticket Giveawa …" at bounding box center [381, 472] width 682 height 107
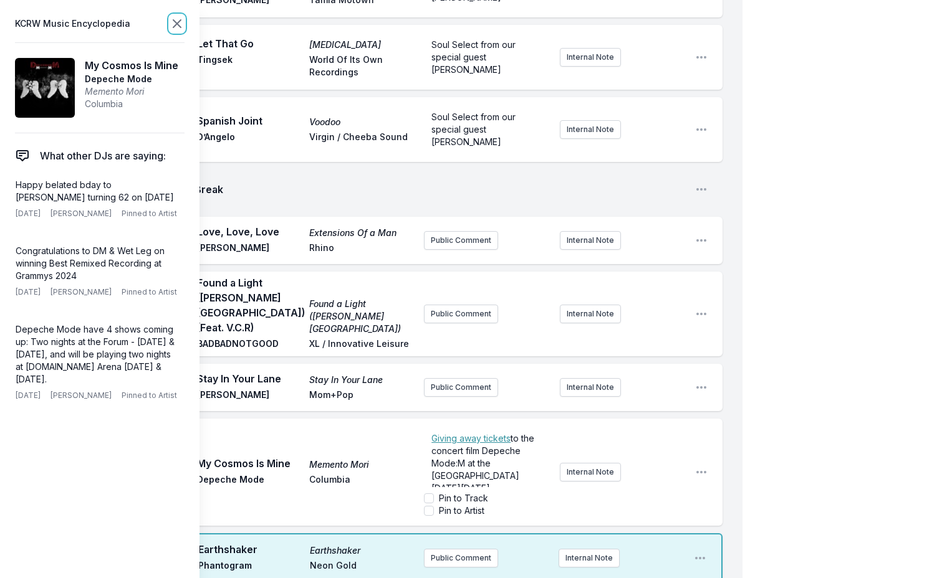
click at [174, 24] on icon at bounding box center [177, 23] width 15 height 15
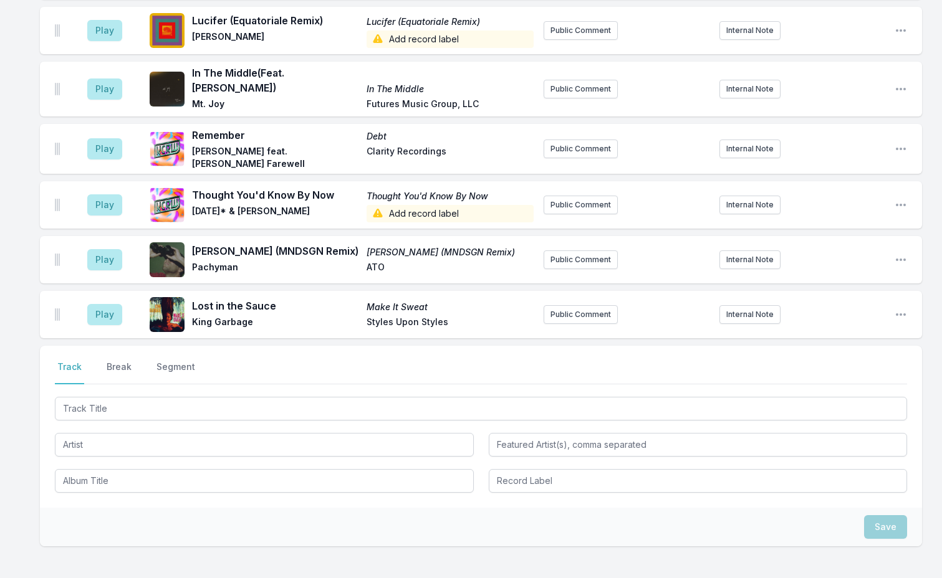
scroll to position [3160, 0]
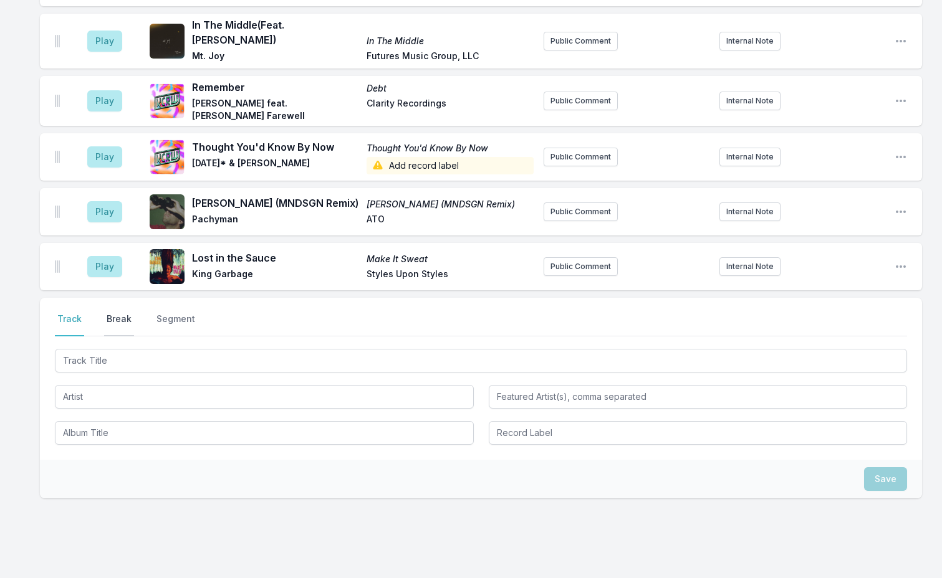
click at [127, 313] on button "Break" at bounding box center [119, 325] width 30 height 24
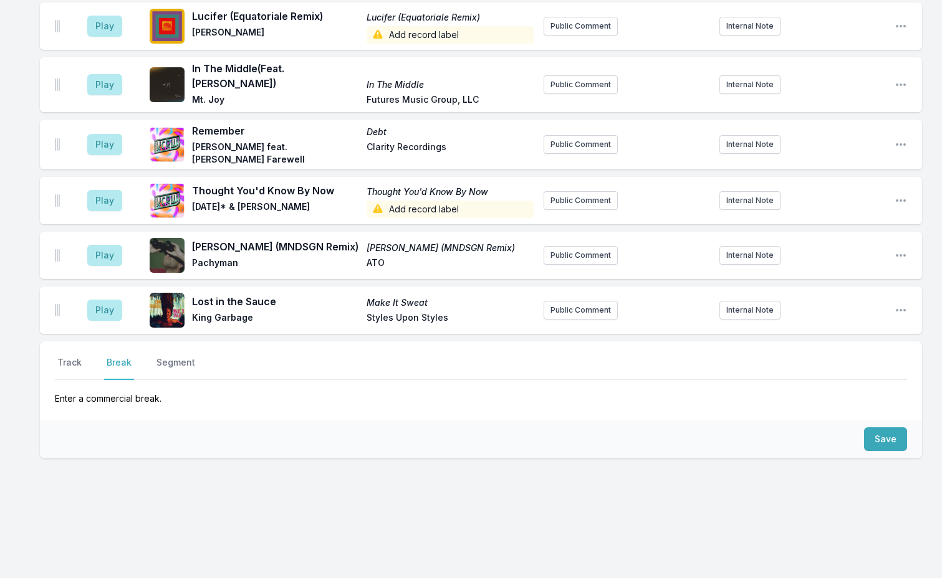
scroll to position [3076, 0]
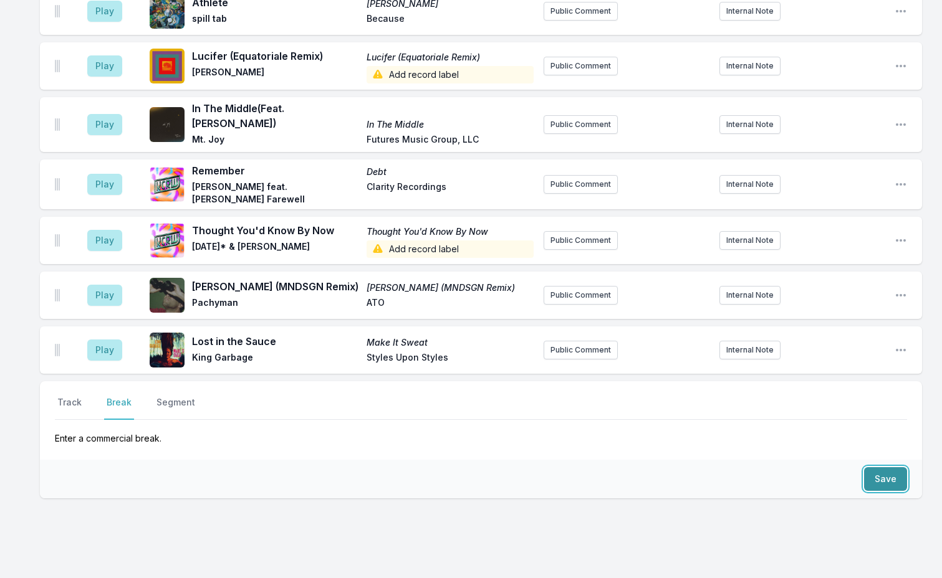
click at [894, 467] on button "Save" at bounding box center [885, 479] width 43 height 24
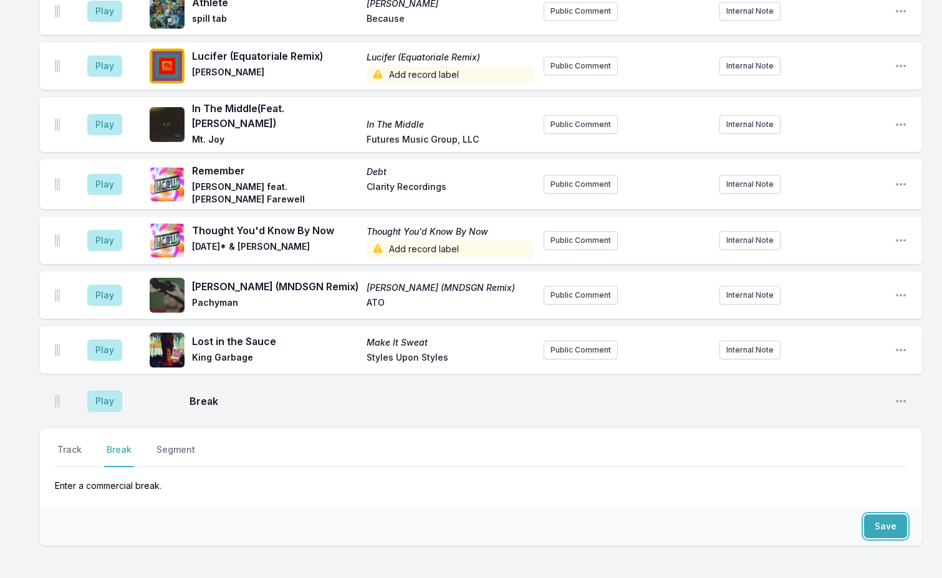
scroll to position [3123, 0]
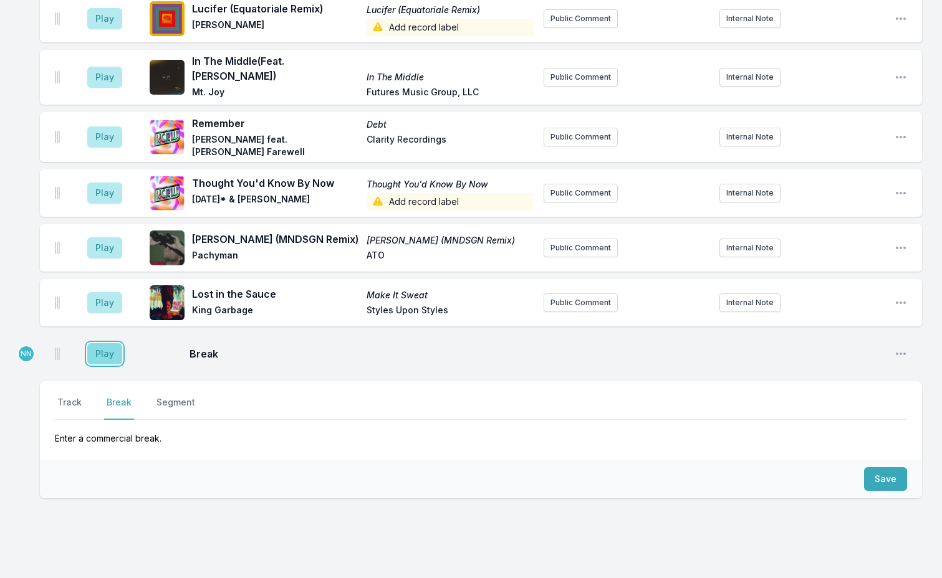
click at [100, 343] on button "Play" at bounding box center [104, 353] width 35 height 21
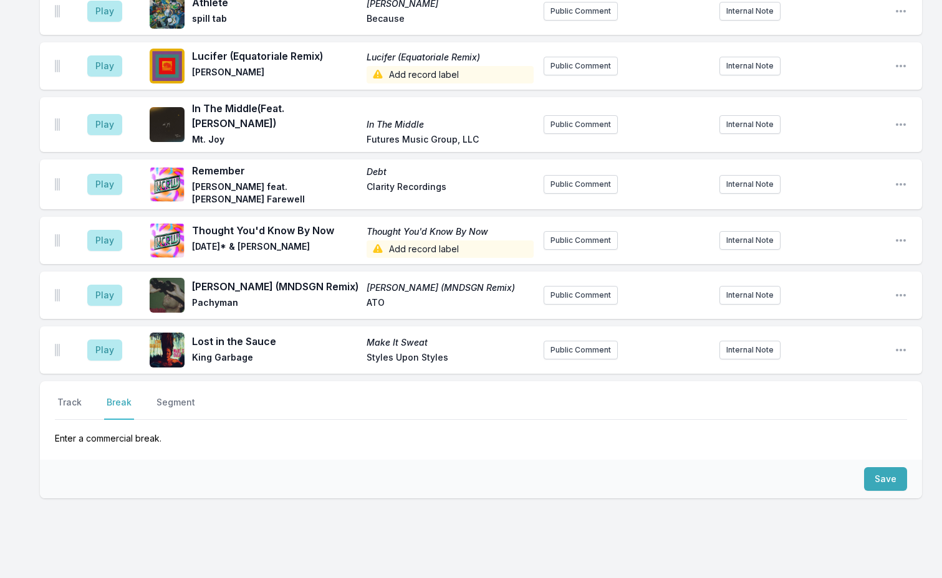
click at [189, 420] on p "Enter a commercial break." at bounding box center [481, 432] width 852 height 25
click at [74, 396] on button "Track" at bounding box center [69, 408] width 29 height 24
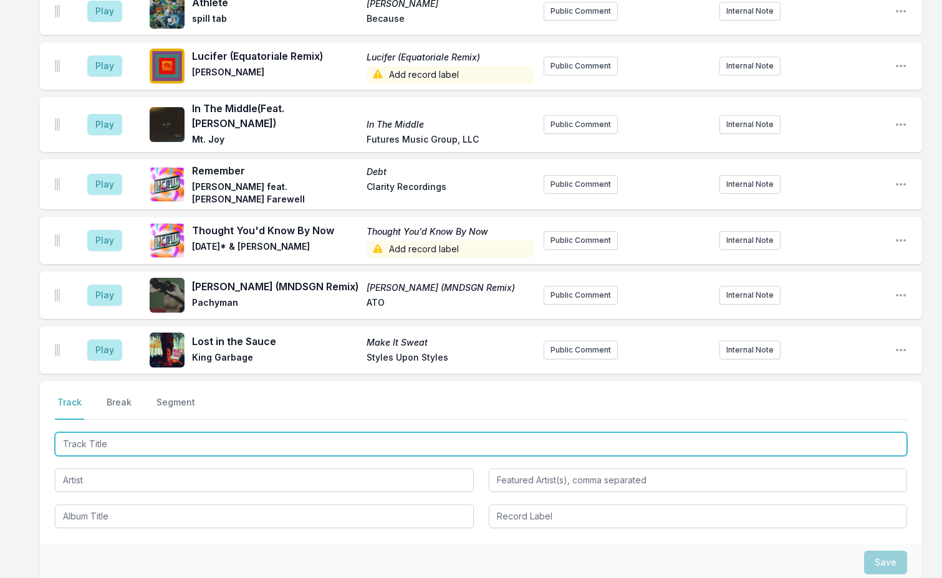
click at [122, 432] on input "Track Title" at bounding box center [481, 444] width 852 height 24
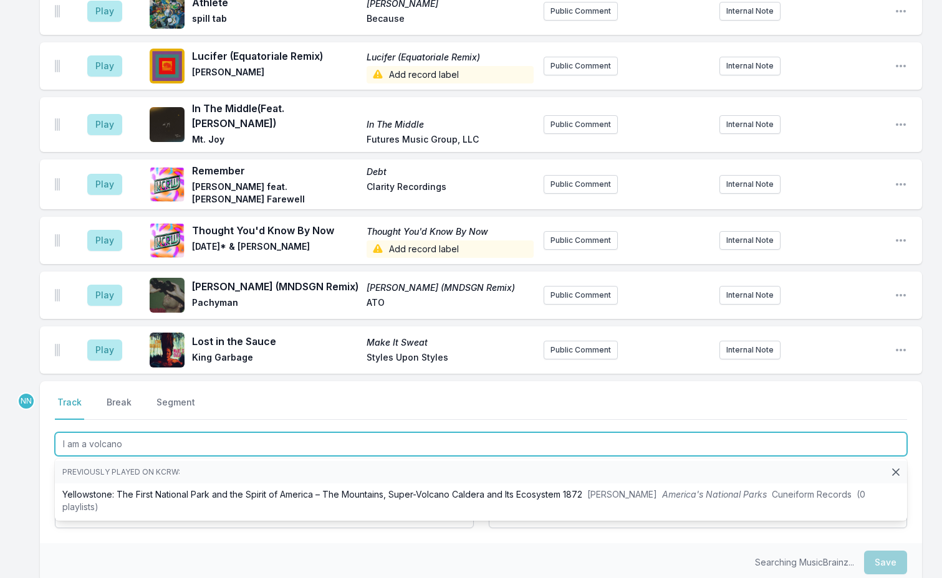
type input "I am a volcano"
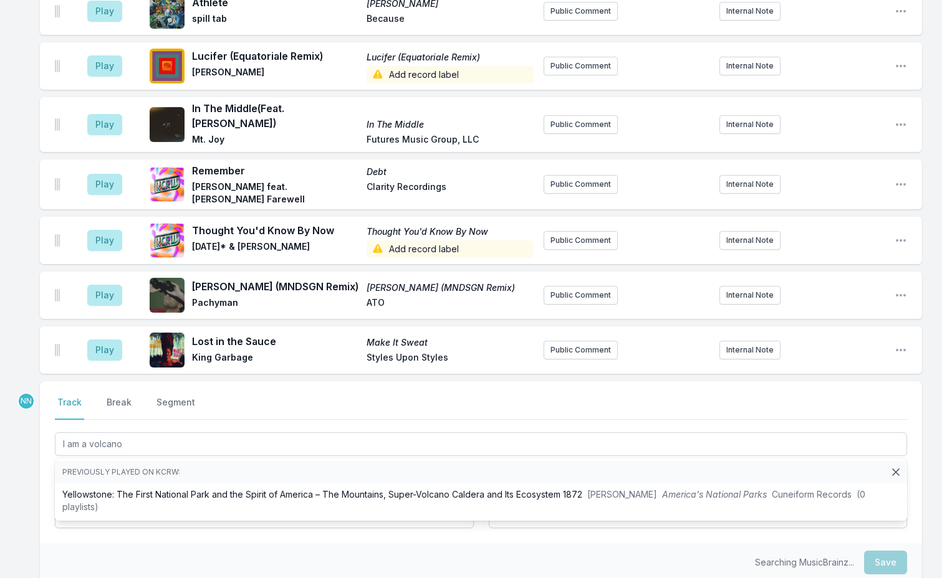
drag, startPoint x: 19, startPoint y: 440, endPoint x: 28, endPoint y: 443, distance: 9.9
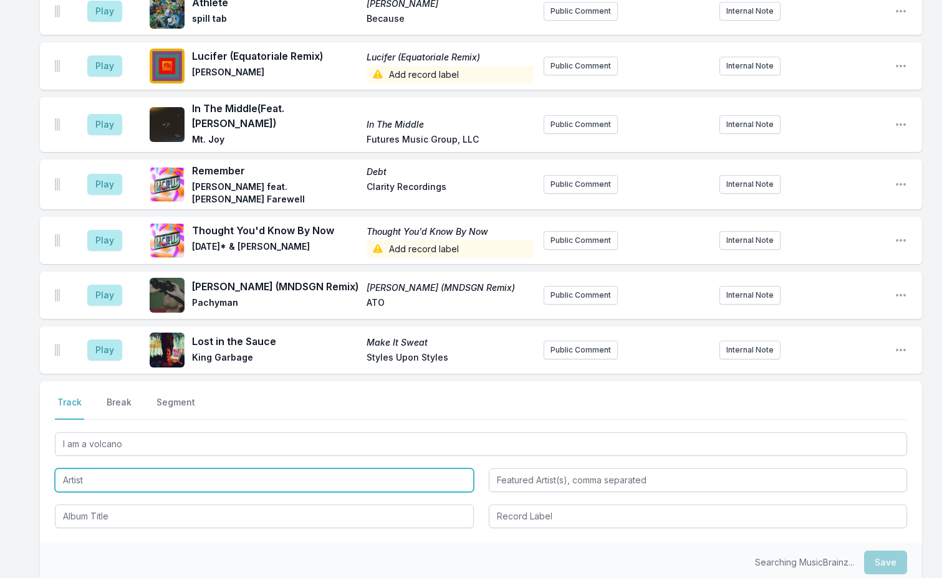
click at [83, 469] on input "Artist" at bounding box center [264, 481] width 419 height 24
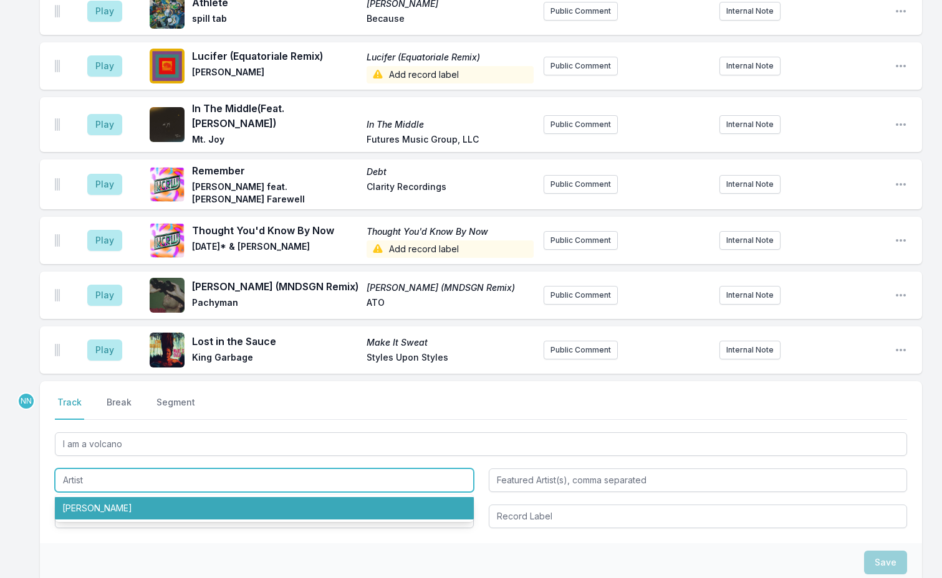
click at [125, 497] on li "[PERSON_NAME]" at bounding box center [264, 508] width 419 height 22
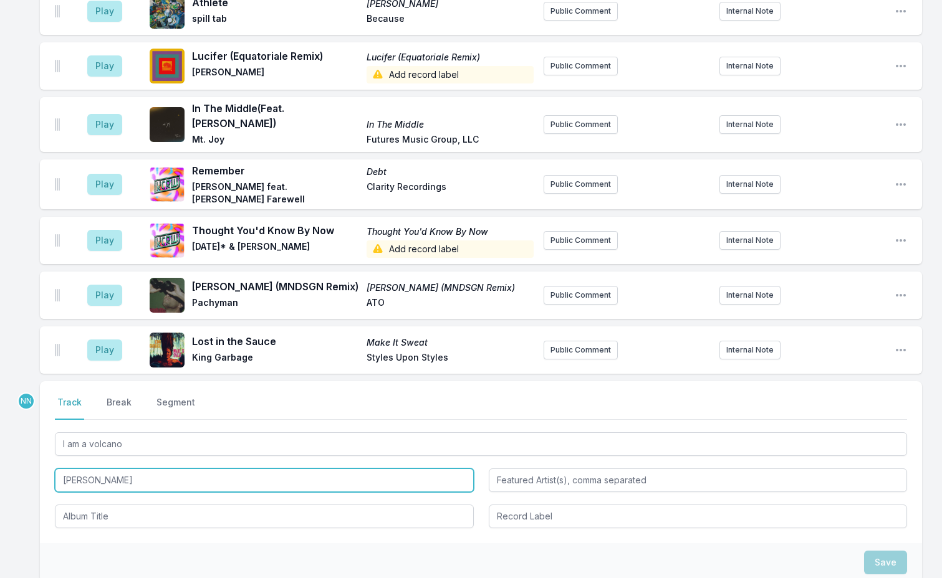
type input "[PERSON_NAME]"
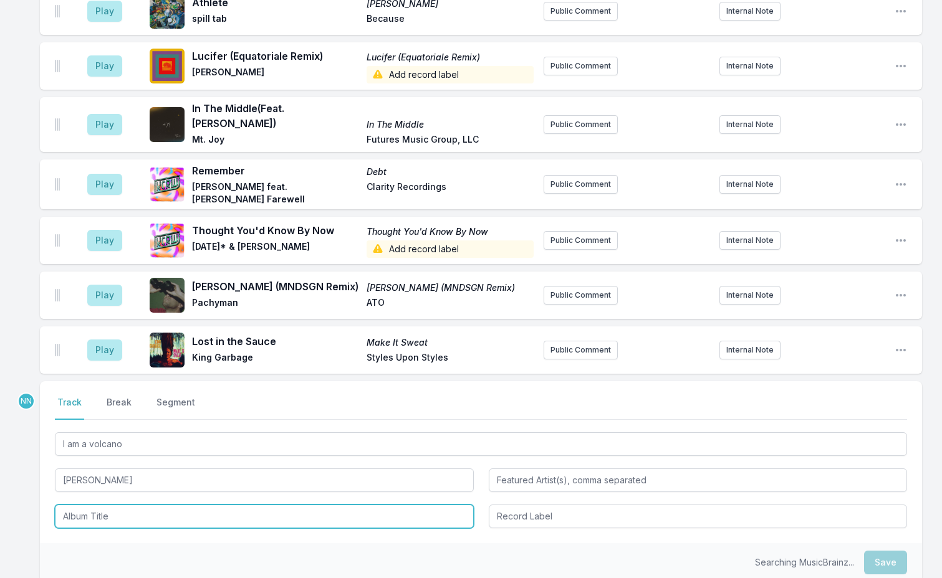
click at [112, 505] on input "Album Title" at bounding box center [264, 517] width 419 height 24
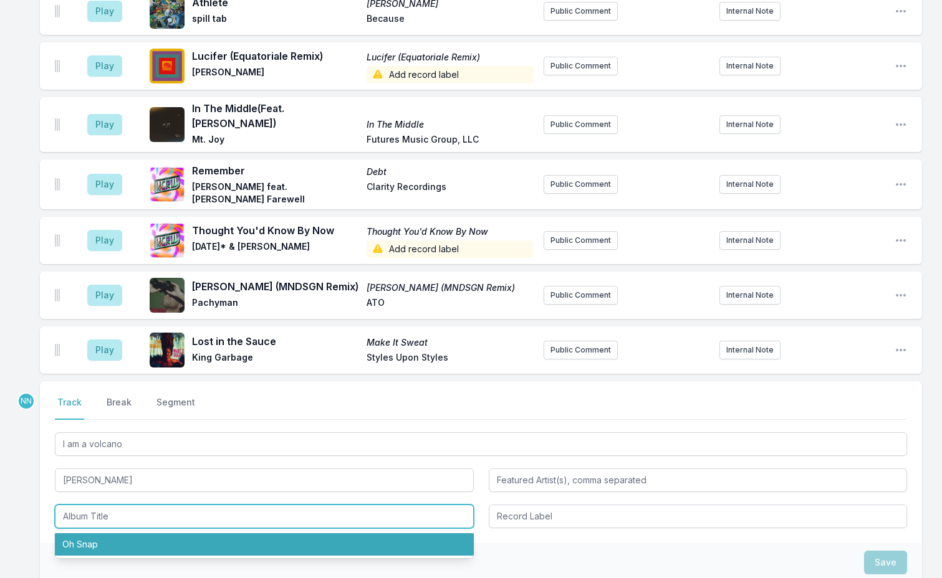
click at [100, 533] on li "Oh Snap" at bounding box center [264, 544] width 419 height 22
type input "Oh Snap"
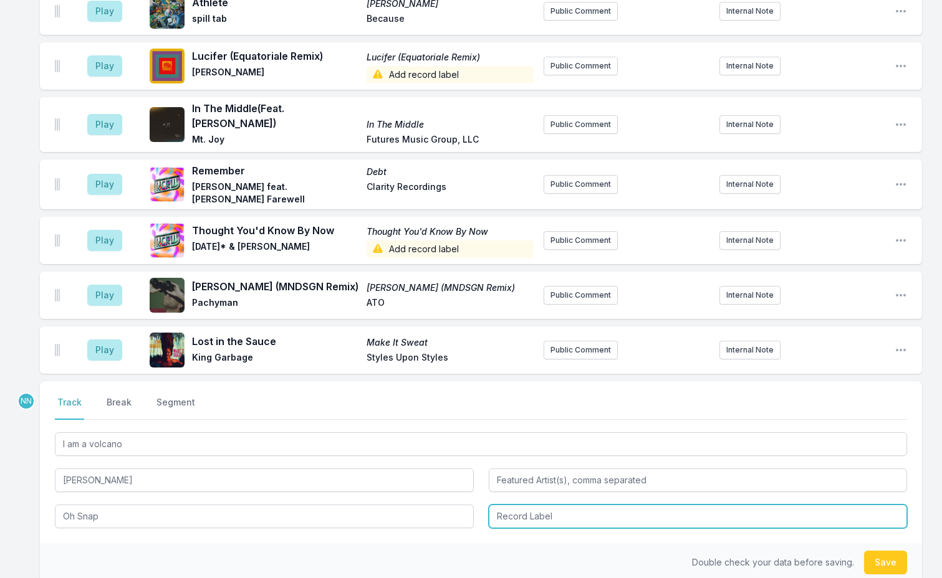
click at [525, 505] on input "Record Label" at bounding box center [698, 517] width 419 height 24
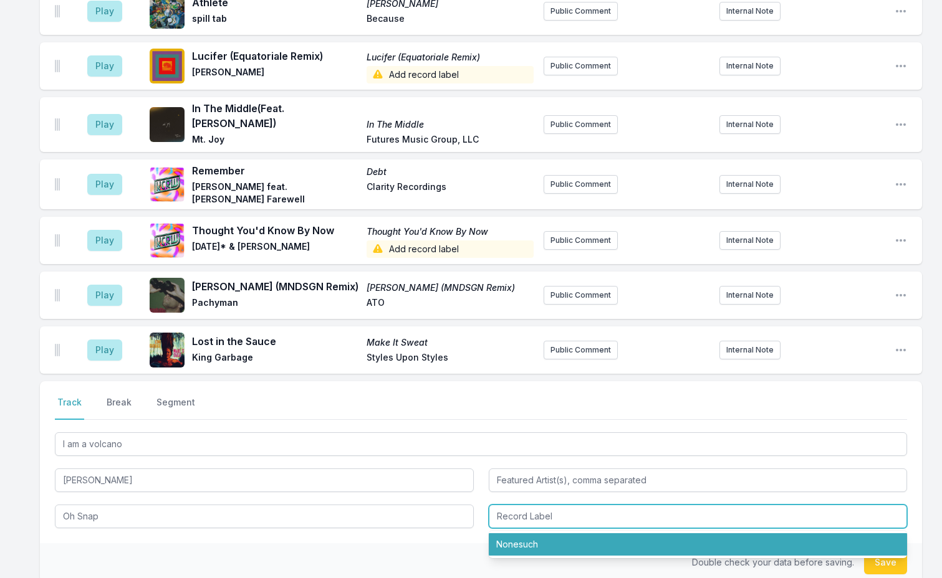
click at [534, 533] on li "Nonesuch" at bounding box center [698, 544] width 419 height 22
type input "Nonesuch"
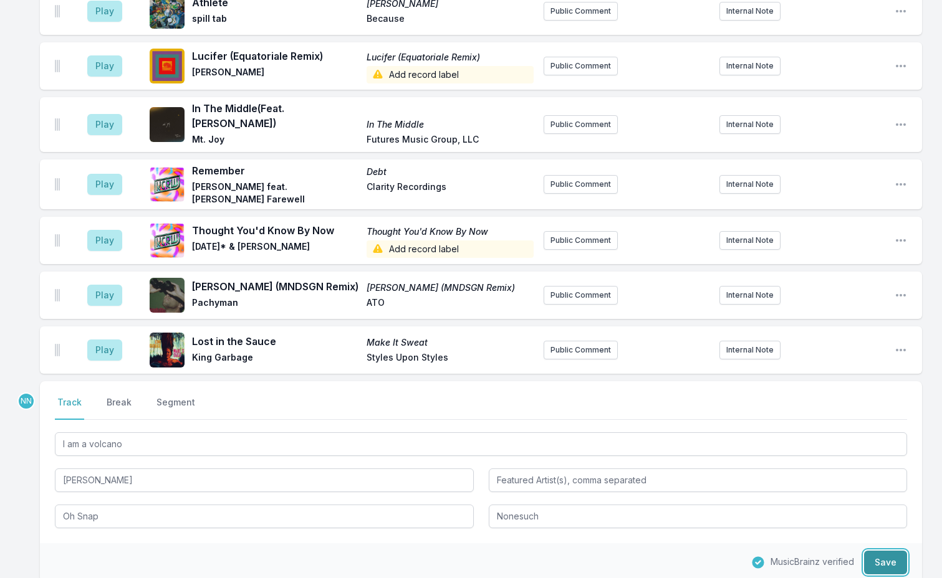
click at [885, 551] on button "Save" at bounding box center [885, 563] width 43 height 24
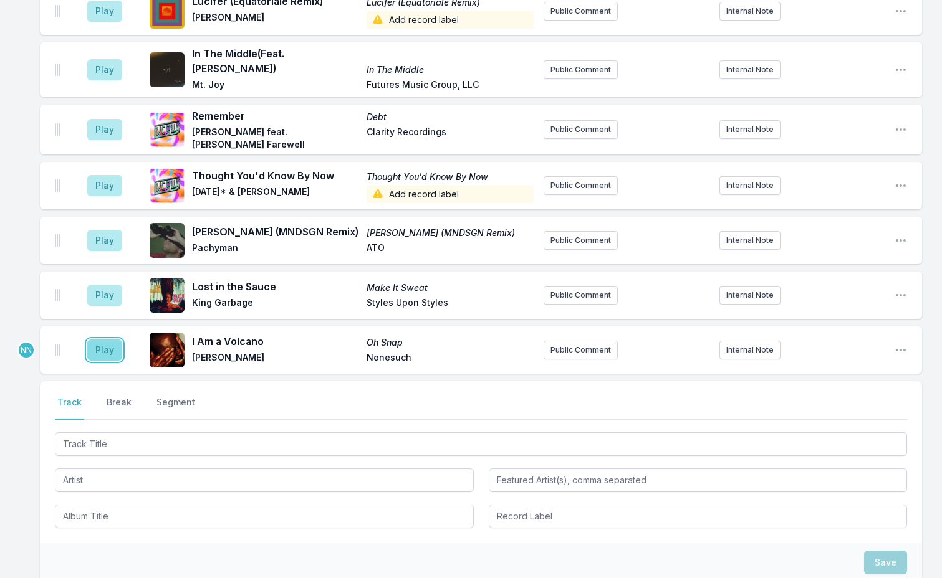
click at [103, 340] on button "Play" at bounding box center [104, 350] width 35 height 21
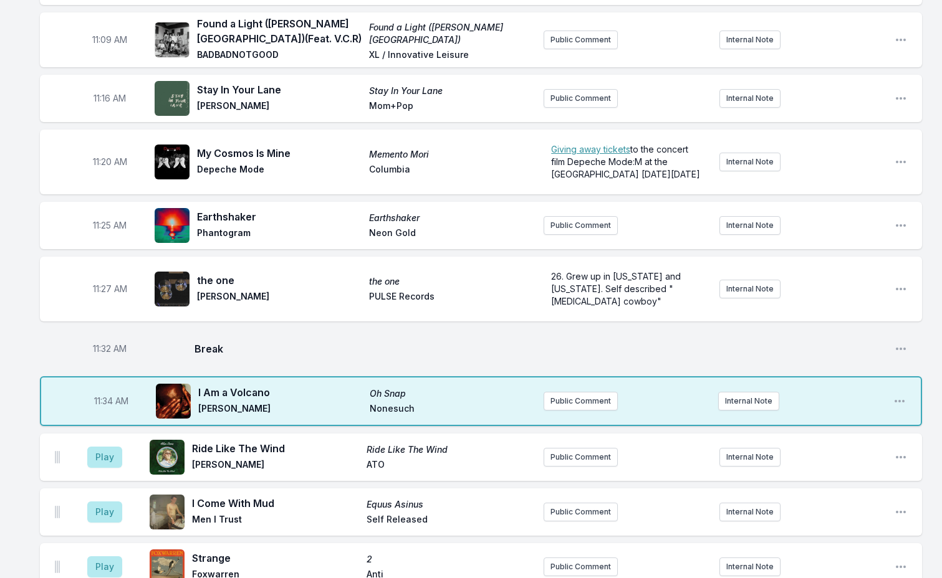
scroll to position [1620, 0]
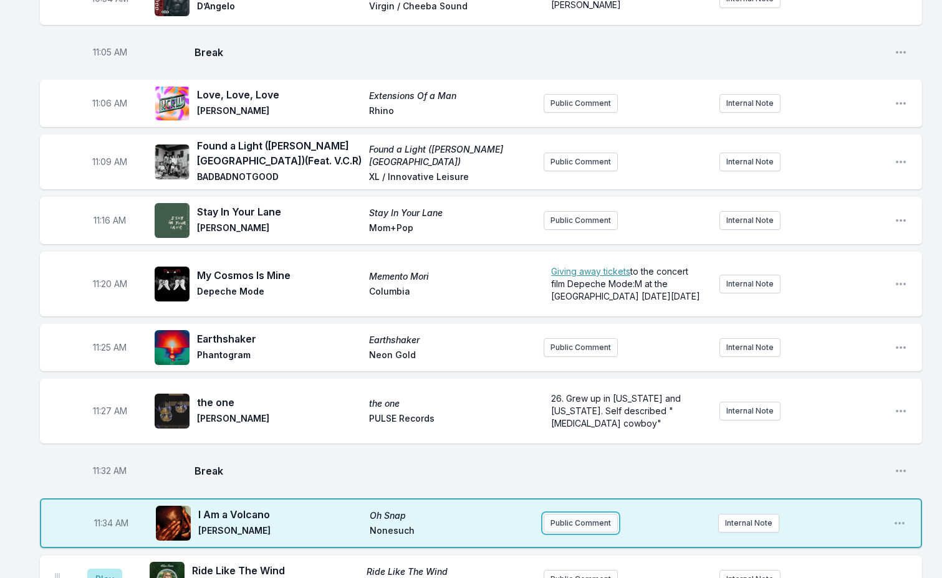
click at [575, 514] on button "Public Comment" at bounding box center [580, 523] width 74 height 19
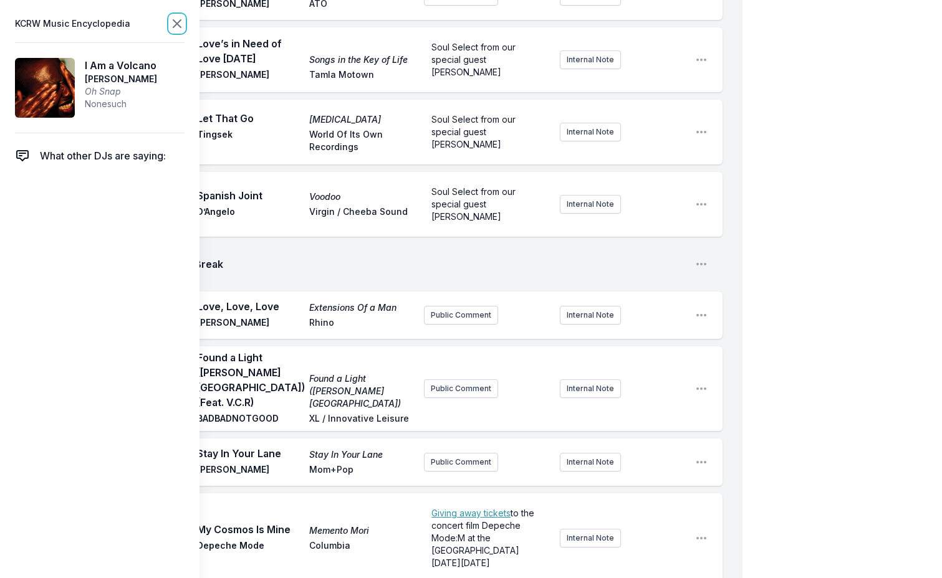
click at [174, 27] on icon at bounding box center [176, 23] width 7 height 7
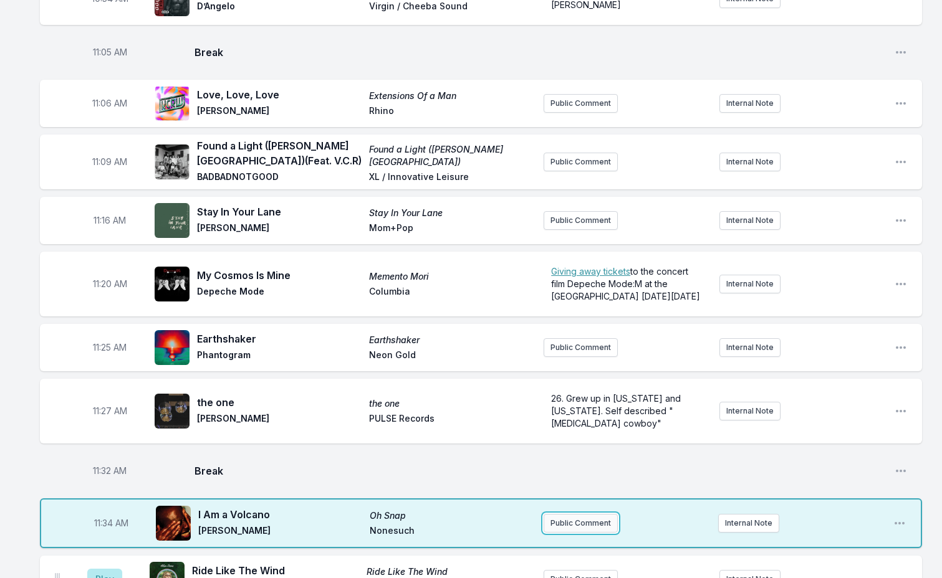
click at [570, 514] on button "Public Comment" at bounding box center [580, 523] width 74 height 19
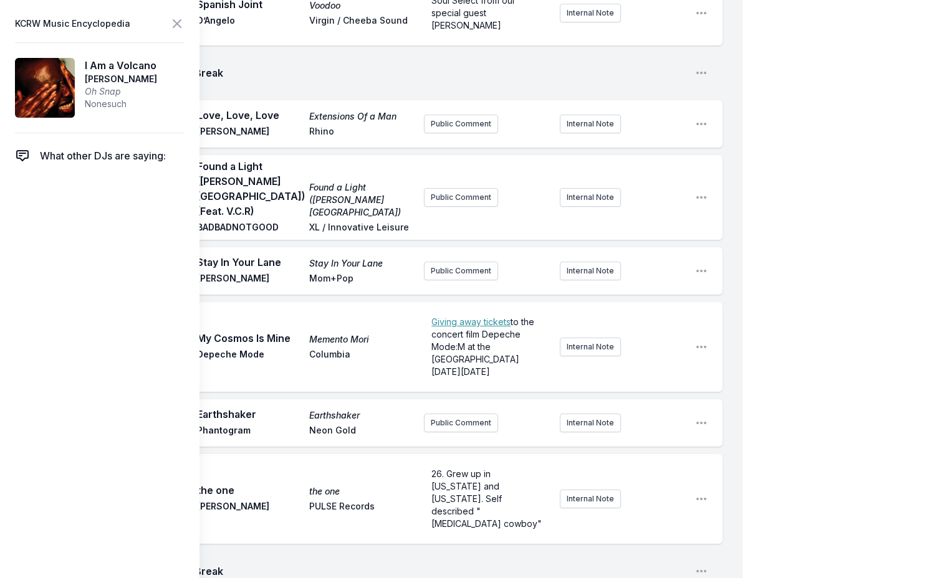
scroll to position [1870, 0]
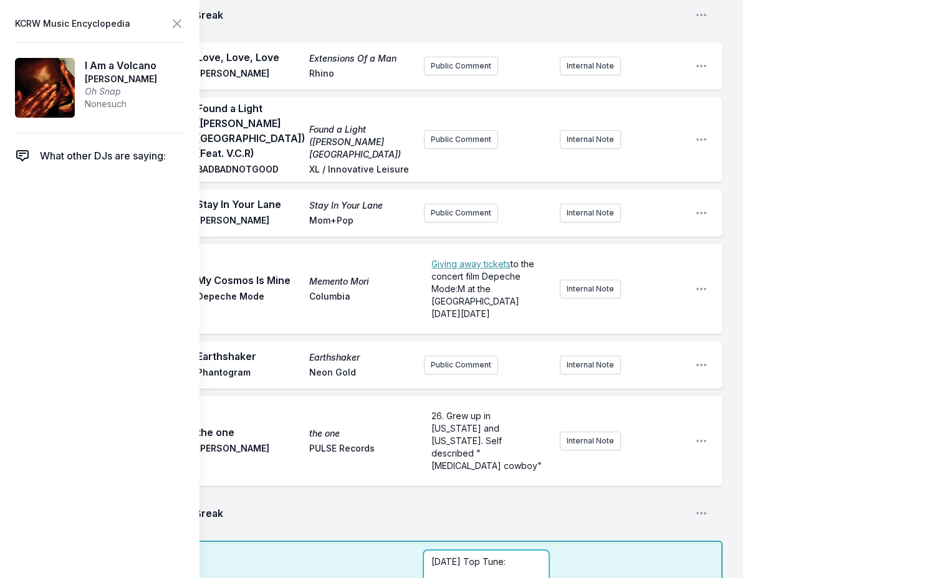
click at [523, 556] on p "[DATE] Top Tune:" at bounding box center [486, 562] width 110 height 12
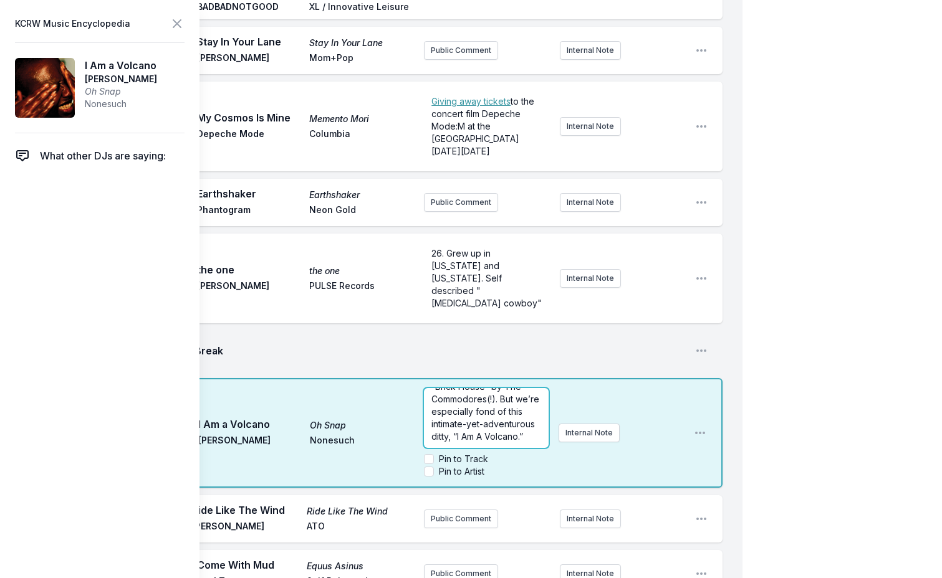
scroll to position [0, 0]
drag, startPoint x: 506, startPoint y: 252, endPoint x: 343, endPoint y: 252, distance: 162.7
click at [343, 378] on div "11:34 AM I Am a Volcano Oh Snap [PERSON_NAME] Nonesuch [DATE] Top Tune: MacArth…" at bounding box center [381, 433] width 682 height 110
click at [176, 22] on icon at bounding box center [176, 23] width 7 height 7
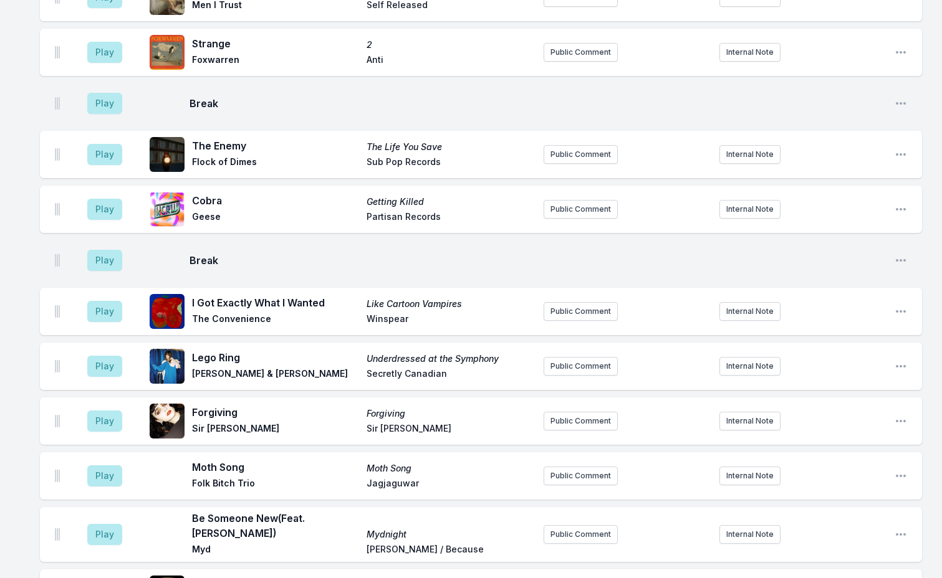
scroll to position [2468, 0]
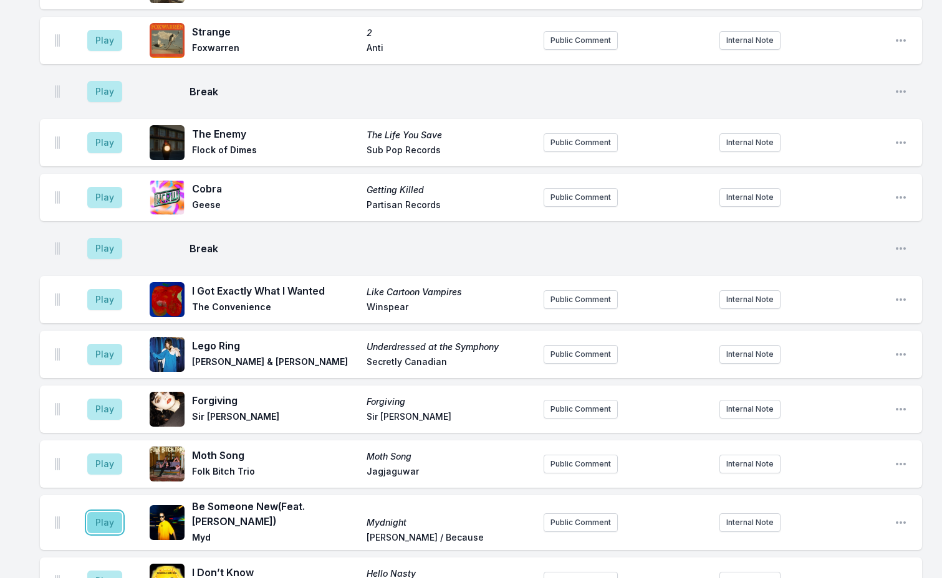
click at [95, 512] on button "Play" at bounding box center [104, 522] width 35 height 21
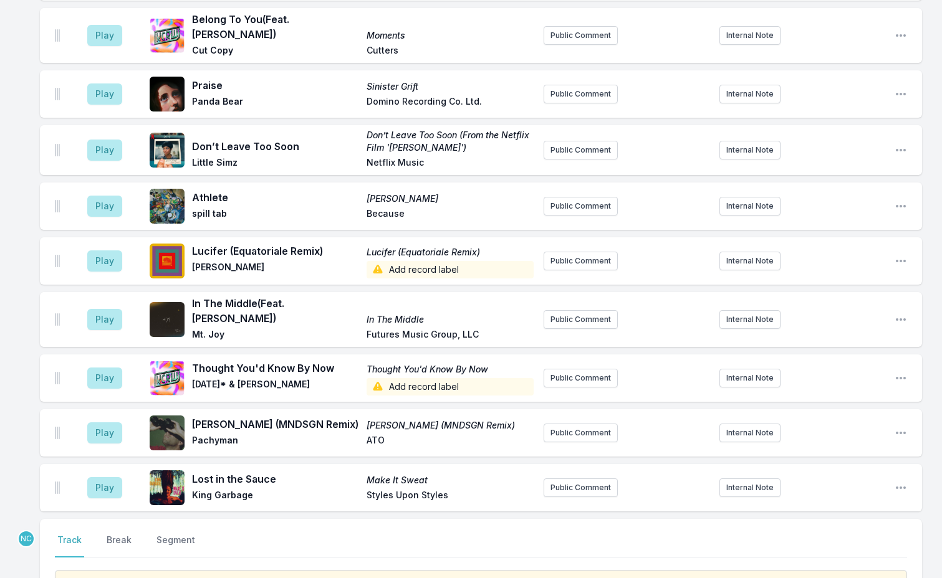
scroll to position [3403, 0]
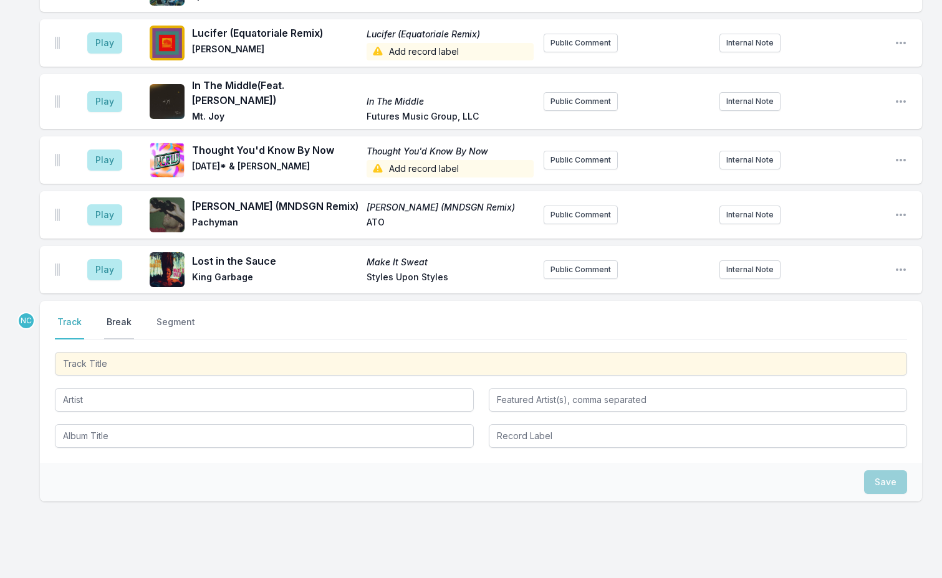
click at [117, 316] on button "Break" at bounding box center [119, 328] width 30 height 24
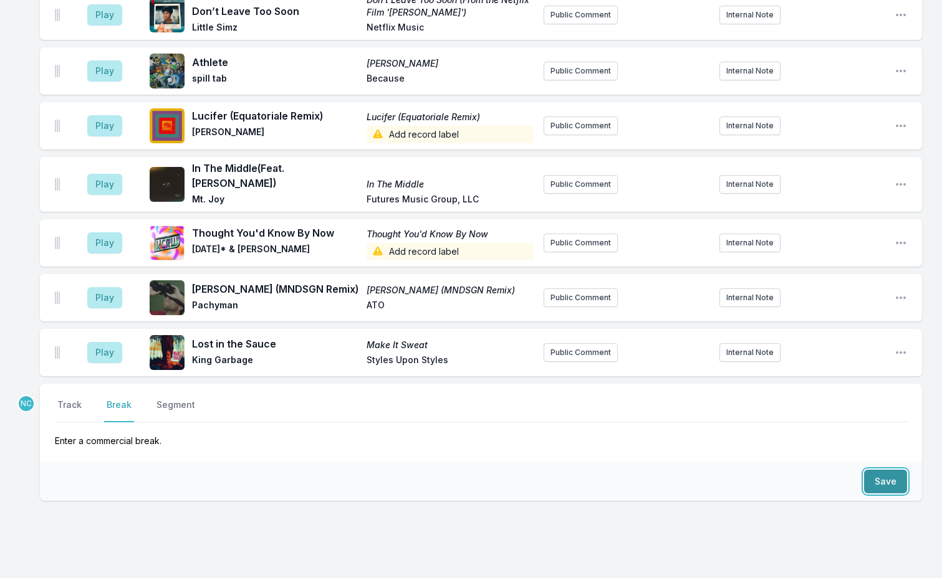
click at [876, 470] on button "Save" at bounding box center [885, 482] width 43 height 24
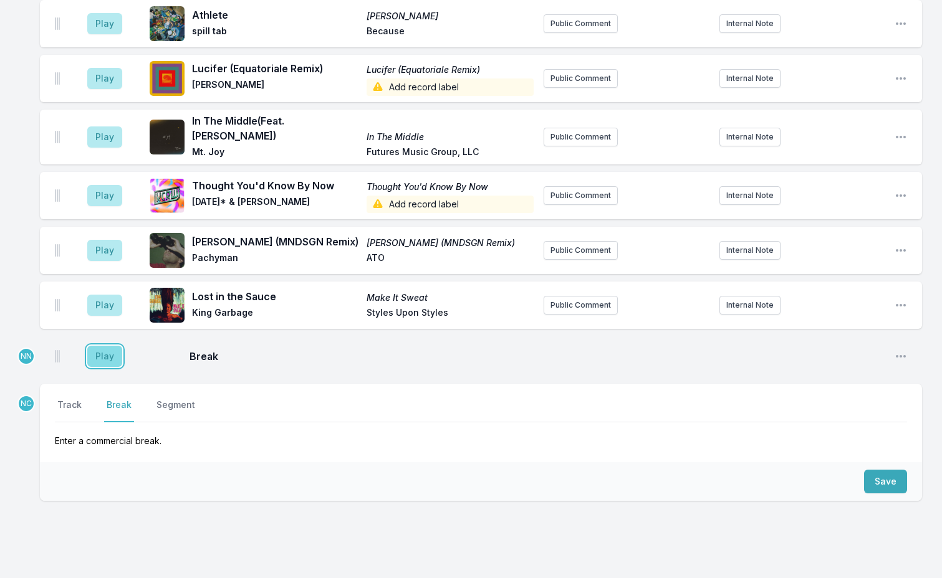
click at [102, 346] on button "Play" at bounding box center [104, 356] width 35 height 21
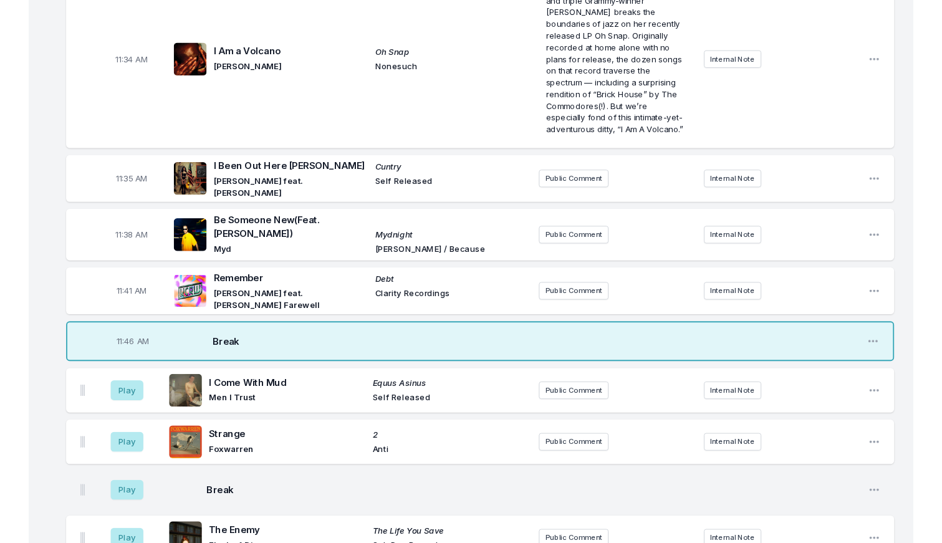
scroll to position [2308, 0]
